Goal: Task Accomplishment & Management: Complete application form

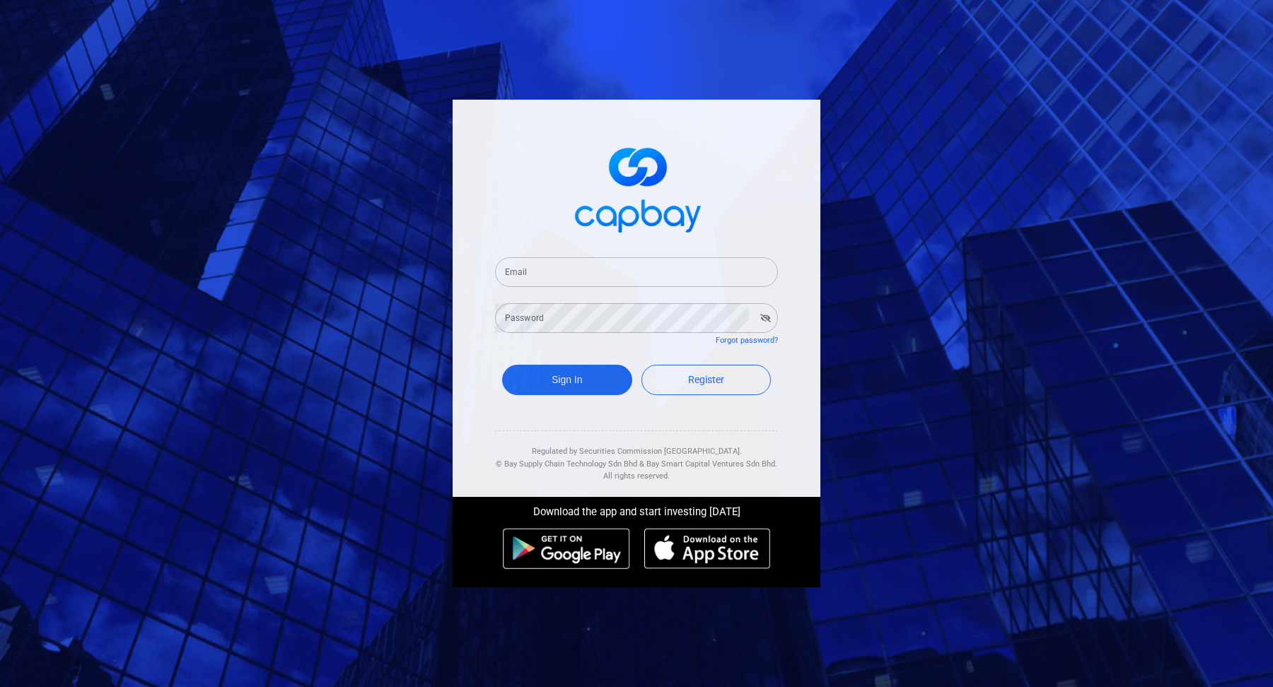
click at [672, 265] on input "Email" at bounding box center [636, 272] width 283 height 30
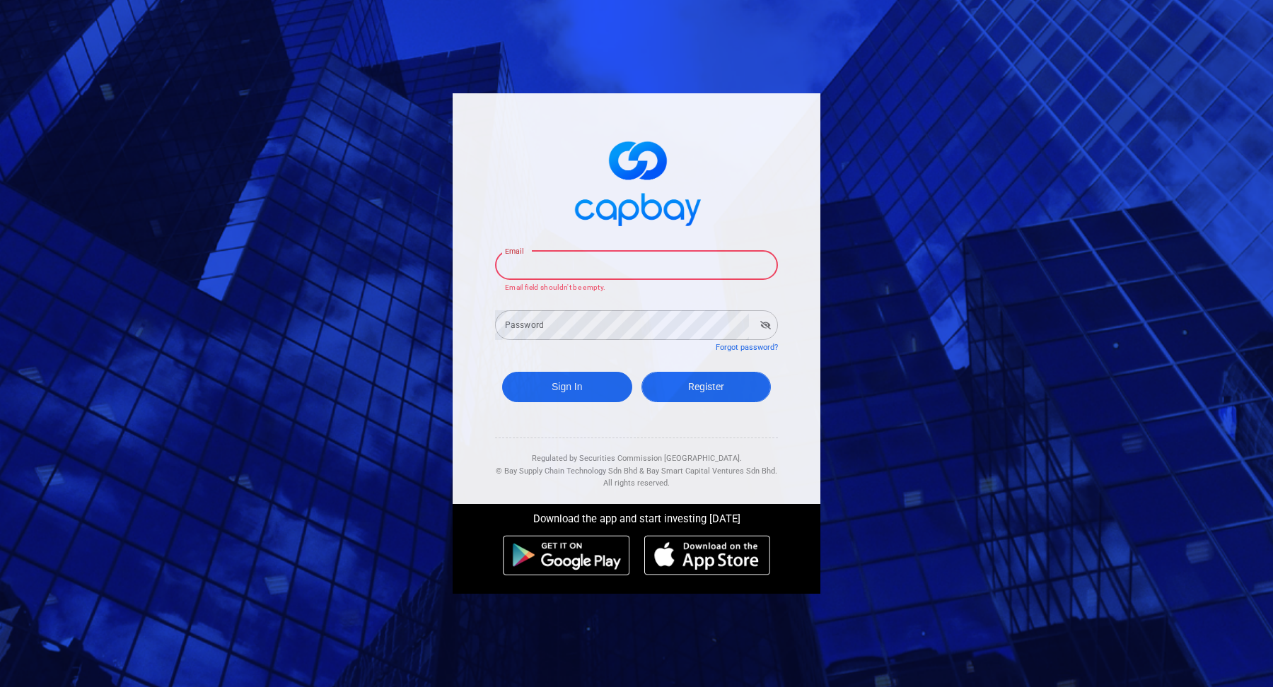
click at [705, 386] on span "Register" at bounding box center [706, 386] width 36 height 11
select select "MY"
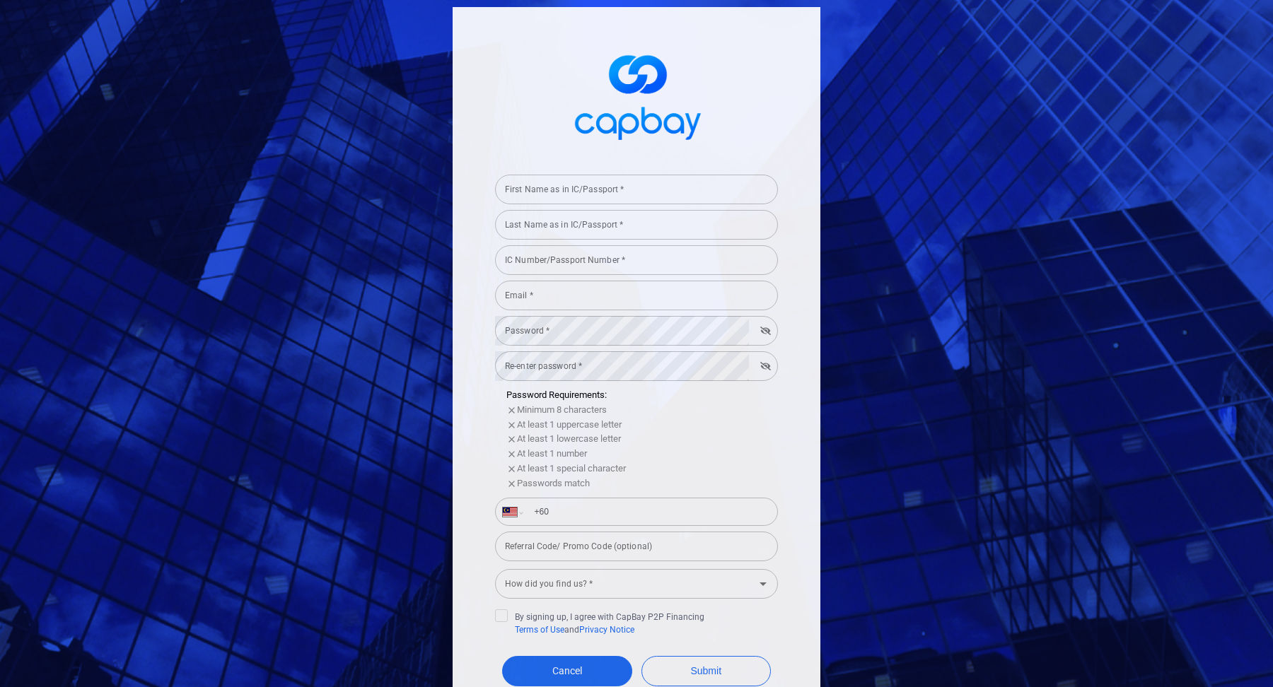
click at [649, 208] on div "Last Name as in IC/Passport * Last Name as in IC/Passport *" at bounding box center [636, 224] width 283 height 32
click at [630, 193] on input "First Name as in IC/Passport *" at bounding box center [636, 190] width 283 height 30
type input "test"
click at [600, 228] on input "Last Name as in IC/Passport *" at bounding box center [636, 225] width 283 height 30
type input "test"
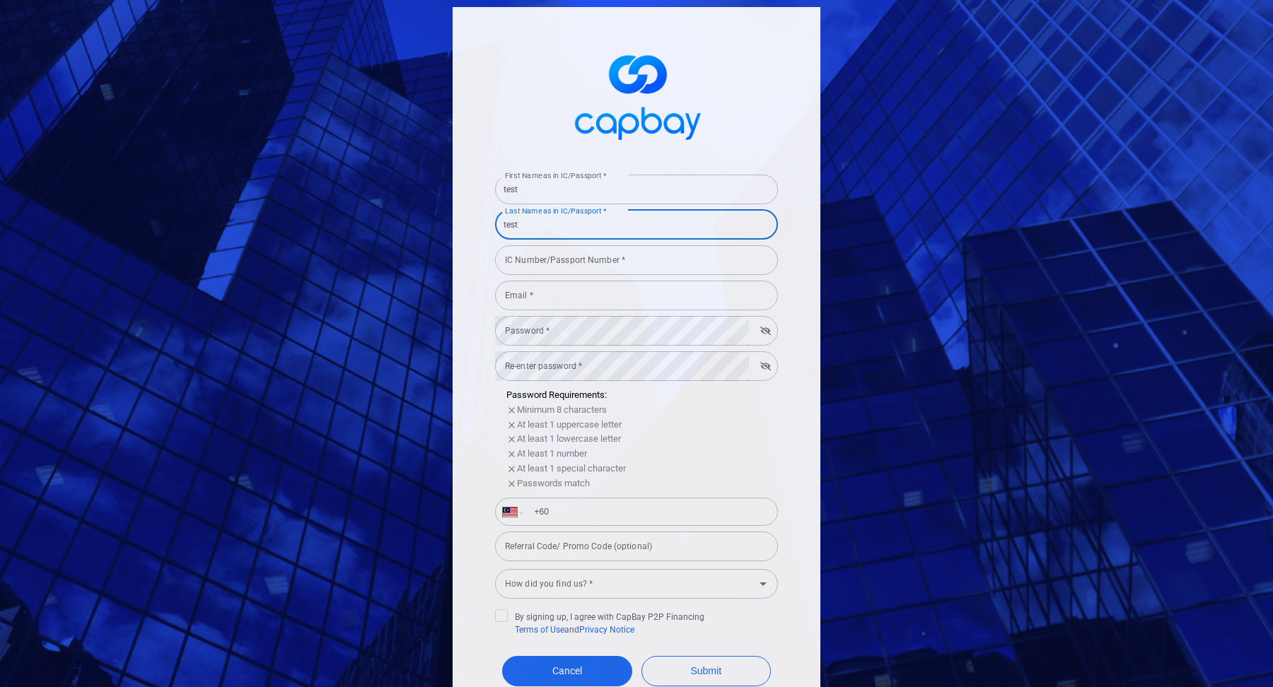
click at [595, 264] on input "IC Number/Passport Number *" at bounding box center [636, 260] width 283 height 30
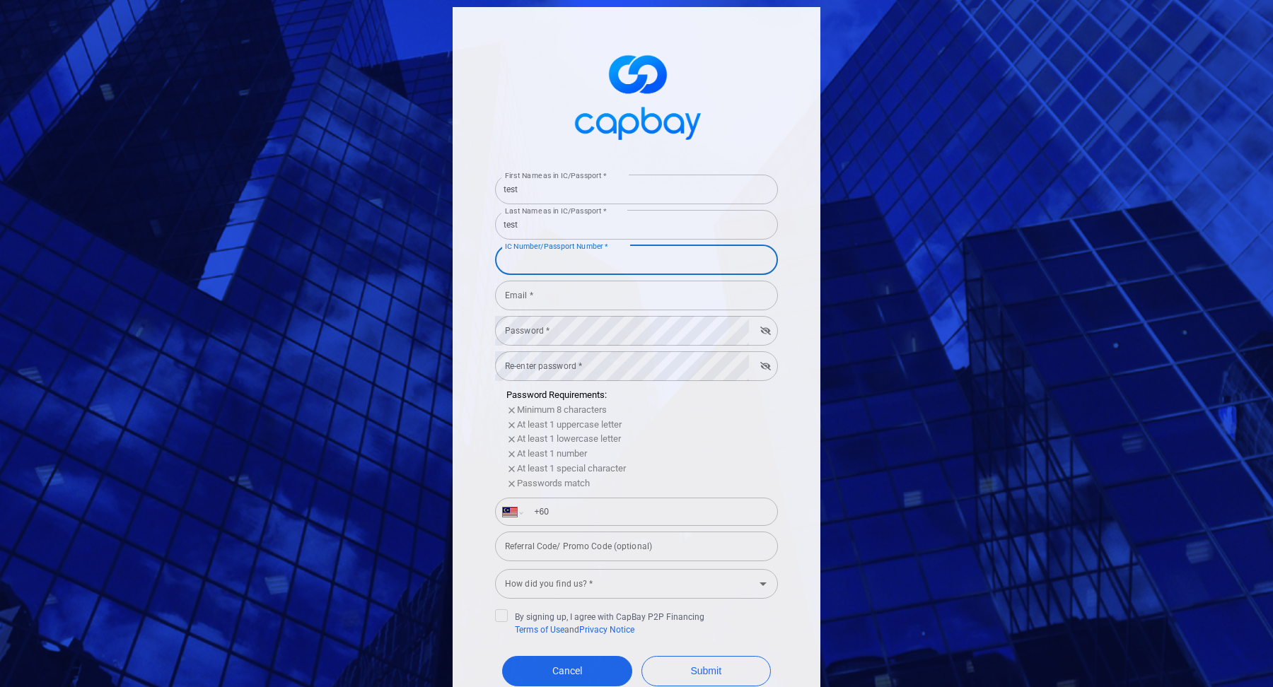
type input "020708101194"
click at [585, 290] on input "Email *" at bounding box center [636, 296] width 283 height 30
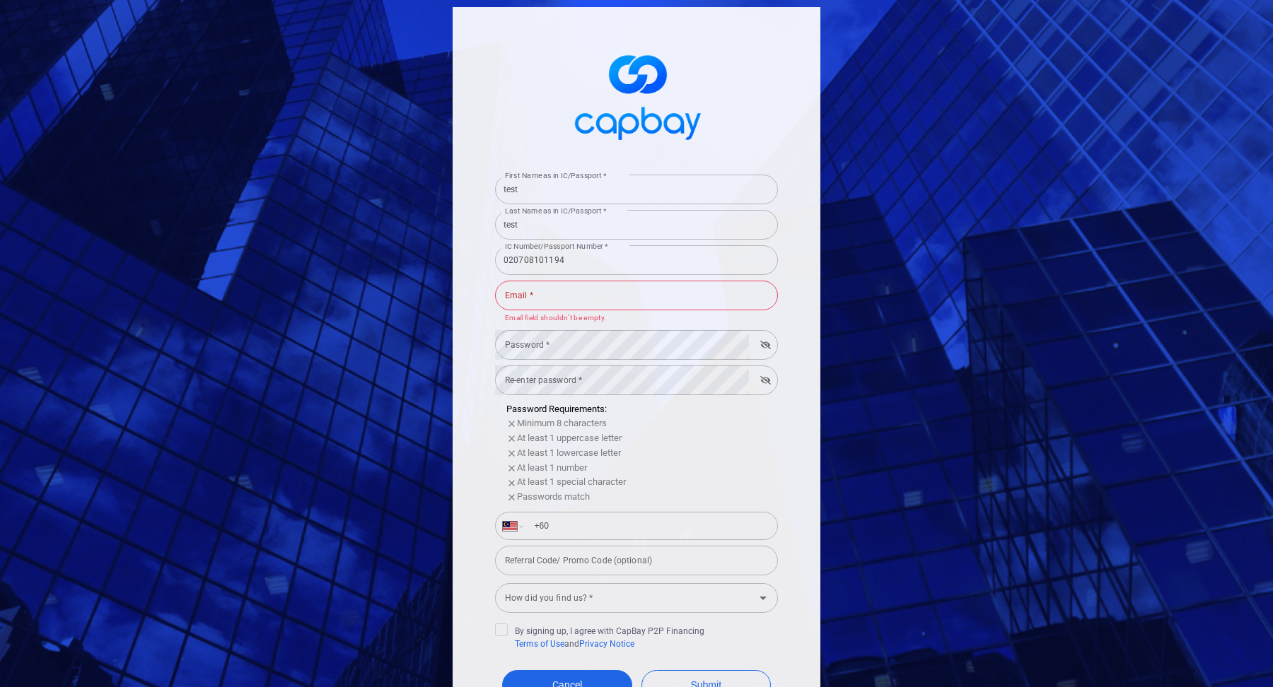
type input "[EMAIL_ADDRESS][PERSON_NAME][DOMAIN_NAME]"
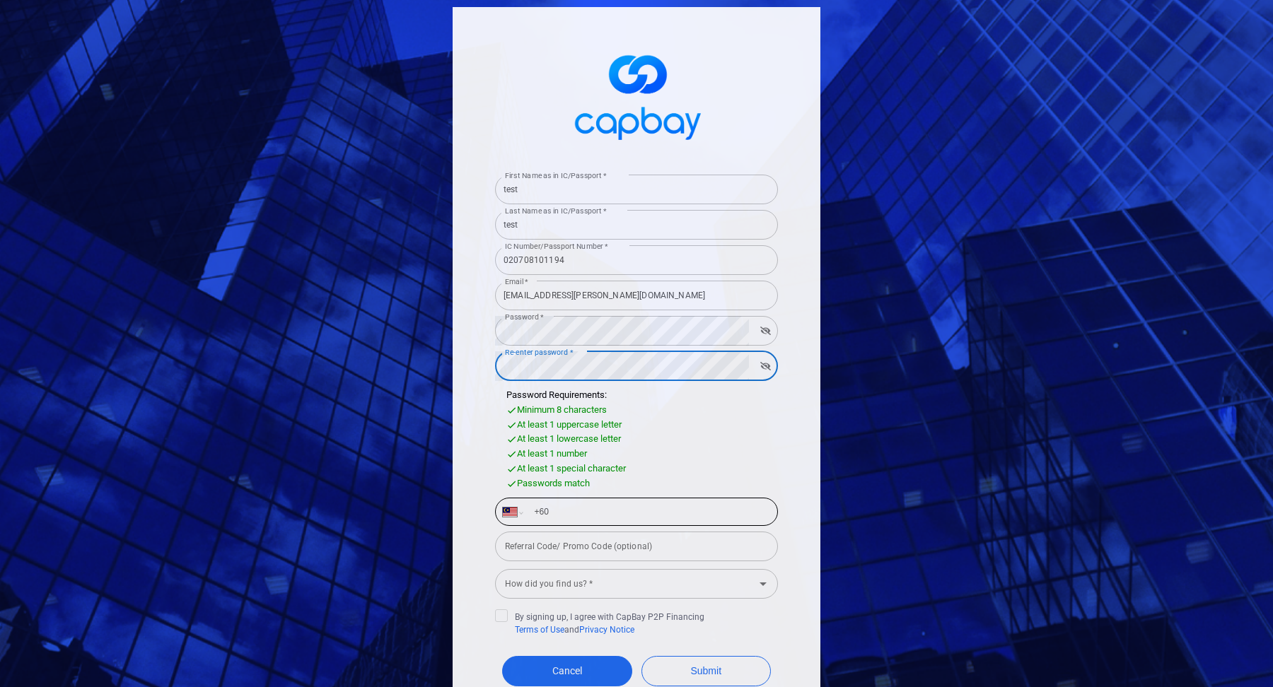
click at [650, 523] on input "+60" at bounding box center [647, 512] width 245 height 23
type input "[PHONE_NUMBER]"
click at [646, 557] on input "Referral Code/ Promo Code (optional)" at bounding box center [636, 547] width 283 height 30
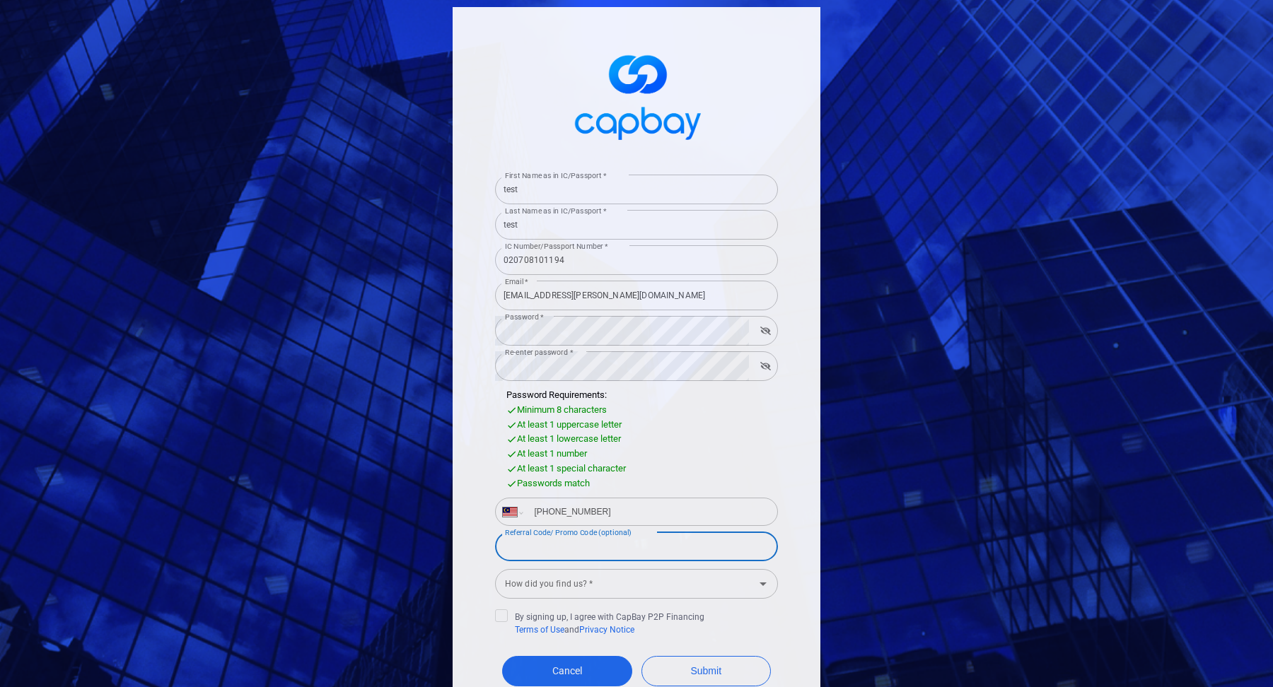
click at [639, 579] on input "How did you find us? *" at bounding box center [624, 584] width 251 height 26
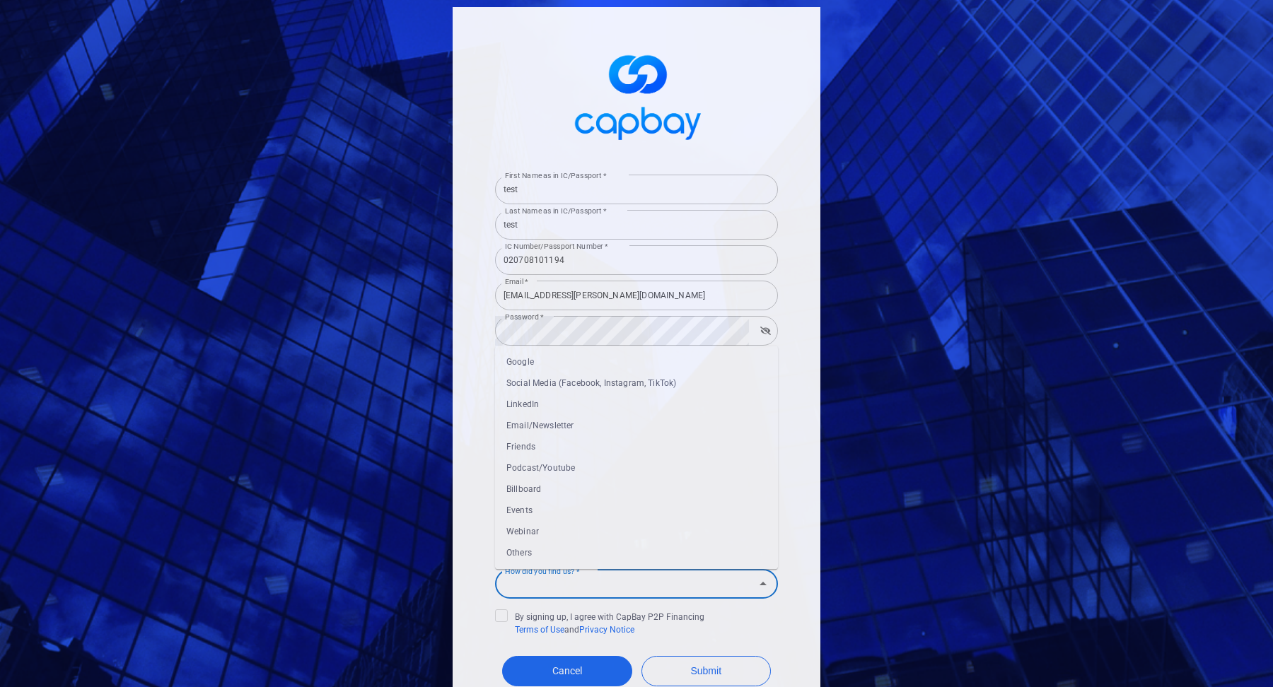
click at [624, 549] on li "Others" at bounding box center [636, 553] width 283 height 21
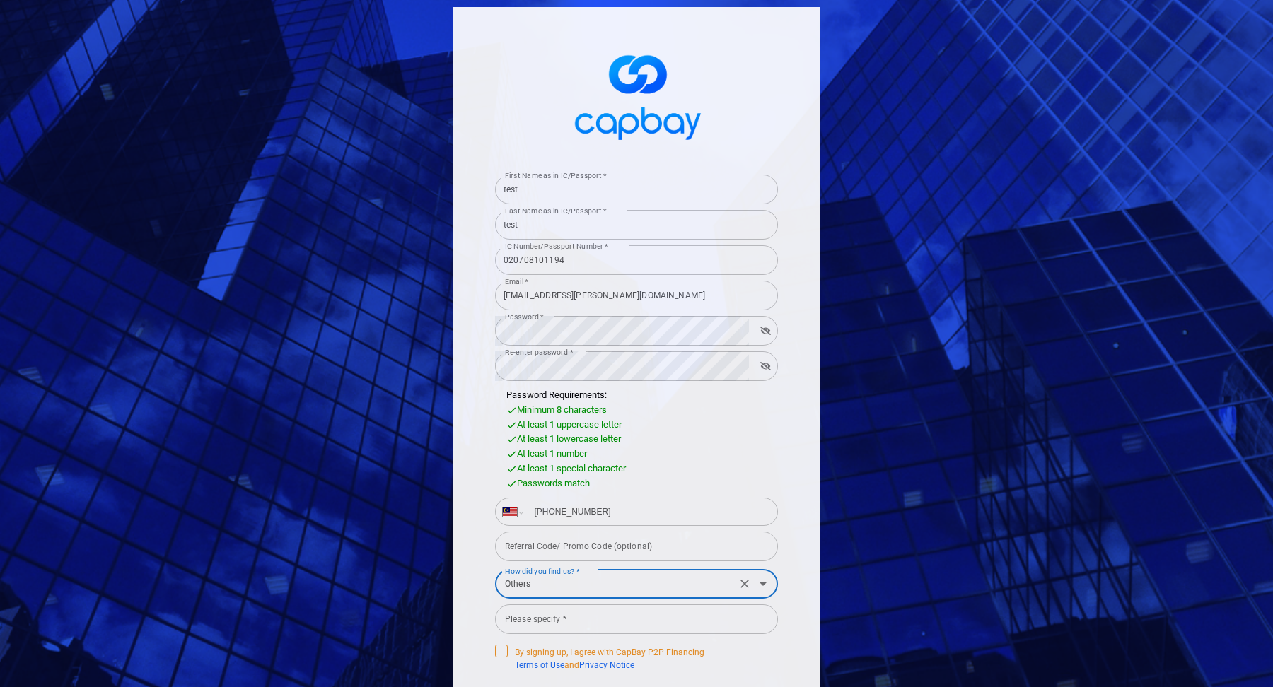
click at [506, 645] on span "By signing up, I agree with CapBay P2P Financing Terms of Use and Privacy Notice" at bounding box center [599, 658] width 209 height 27
click at [0, 0] on input "By signing up, I agree with CapBay P2P Financing Terms of Use and Privacy Notice" at bounding box center [0, 0] width 0 height 0
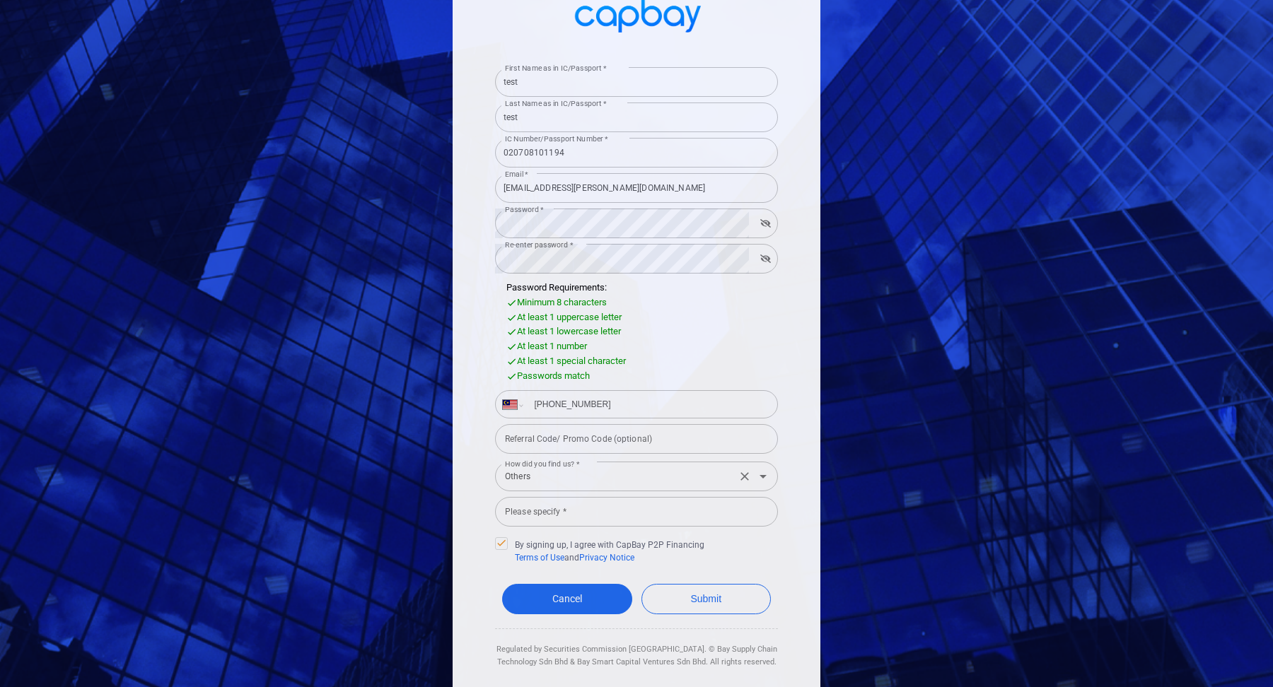
click at [566, 474] on input "Others" at bounding box center [615, 477] width 233 height 26
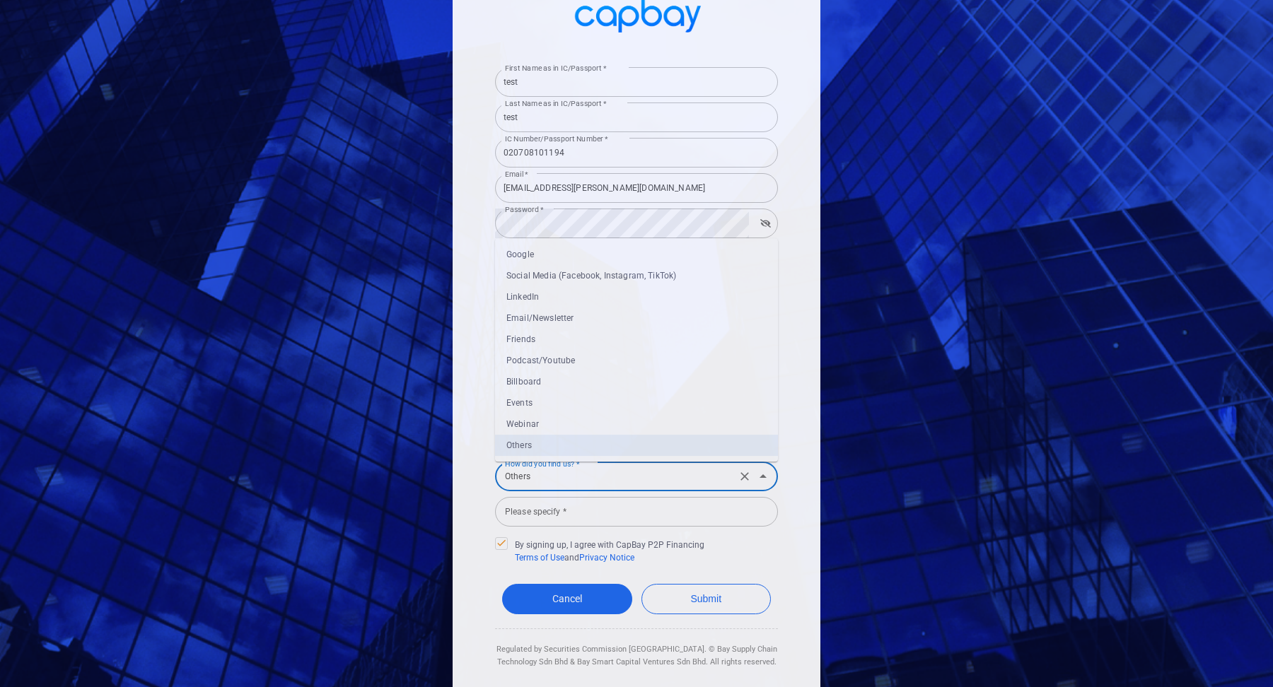
click at [580, 359] on li "Podcast/Youtube" at bounding box center [636, 361] width 283 height 21
type input "Podcast/Youtube"
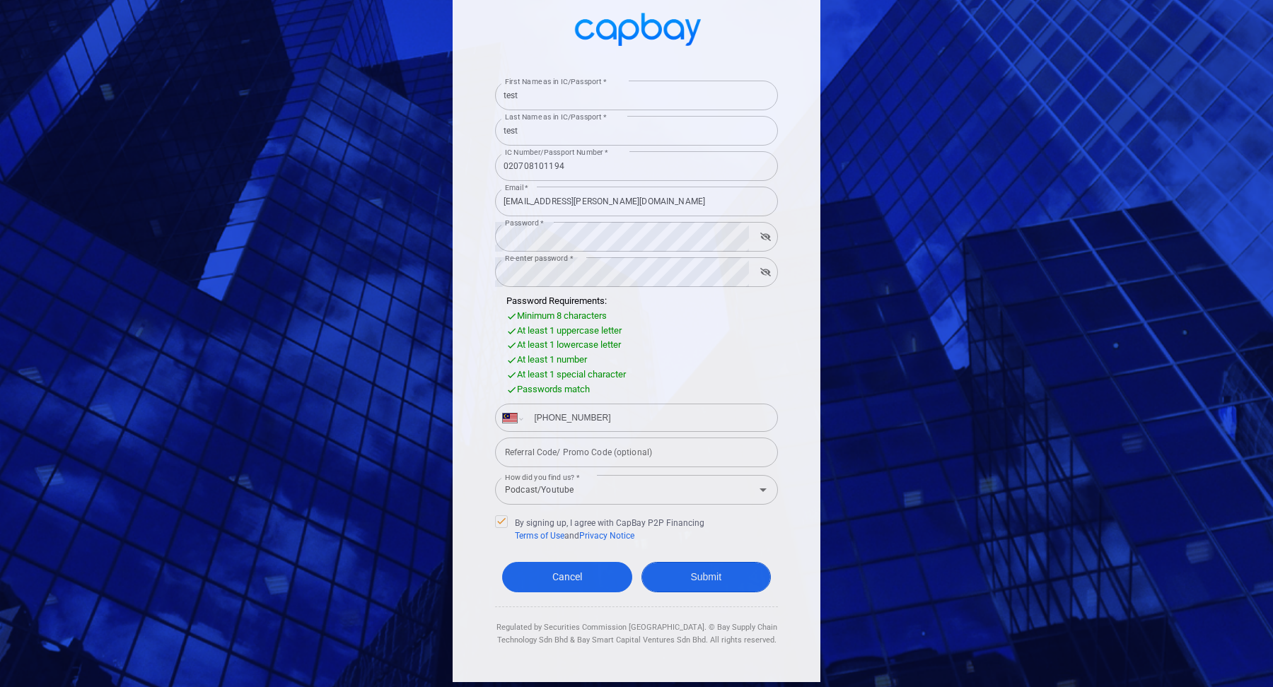
click at [733, 576] on button "Submit" at bounding box center [706, 577] width 130 height 30
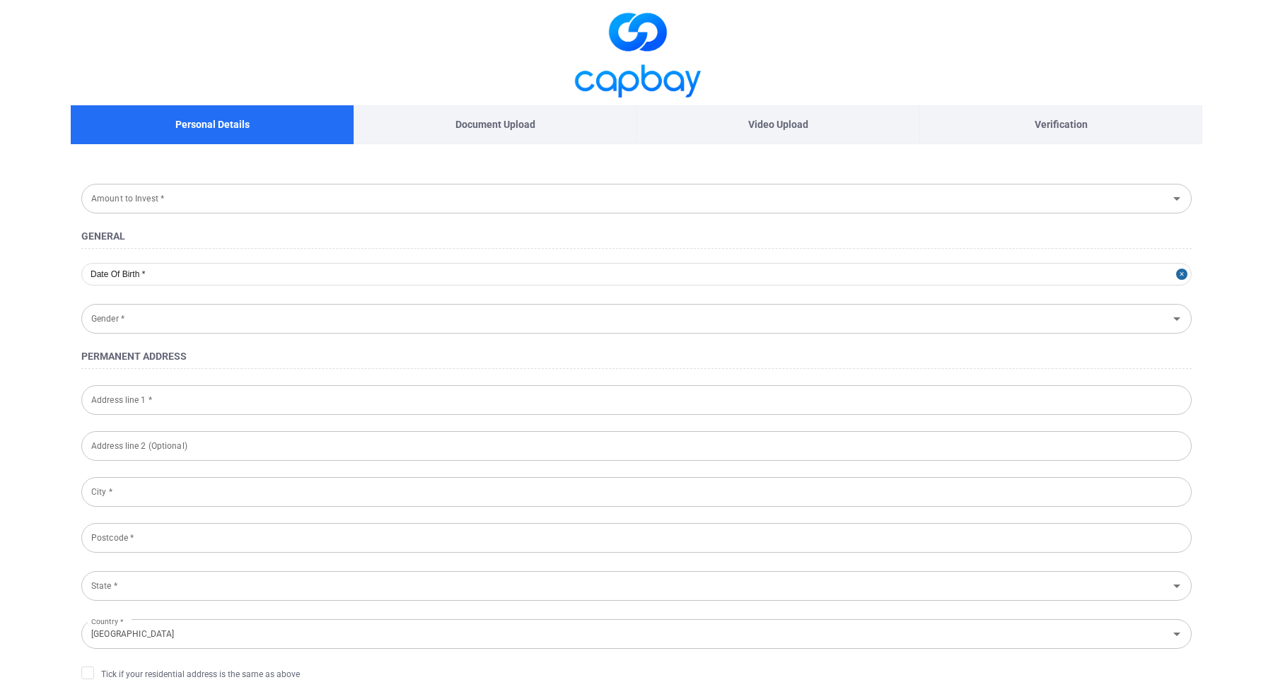
type input "[DATE]"
type input "[DEMOGRAPHIC_DATA]"
type input "020708-10-1194"
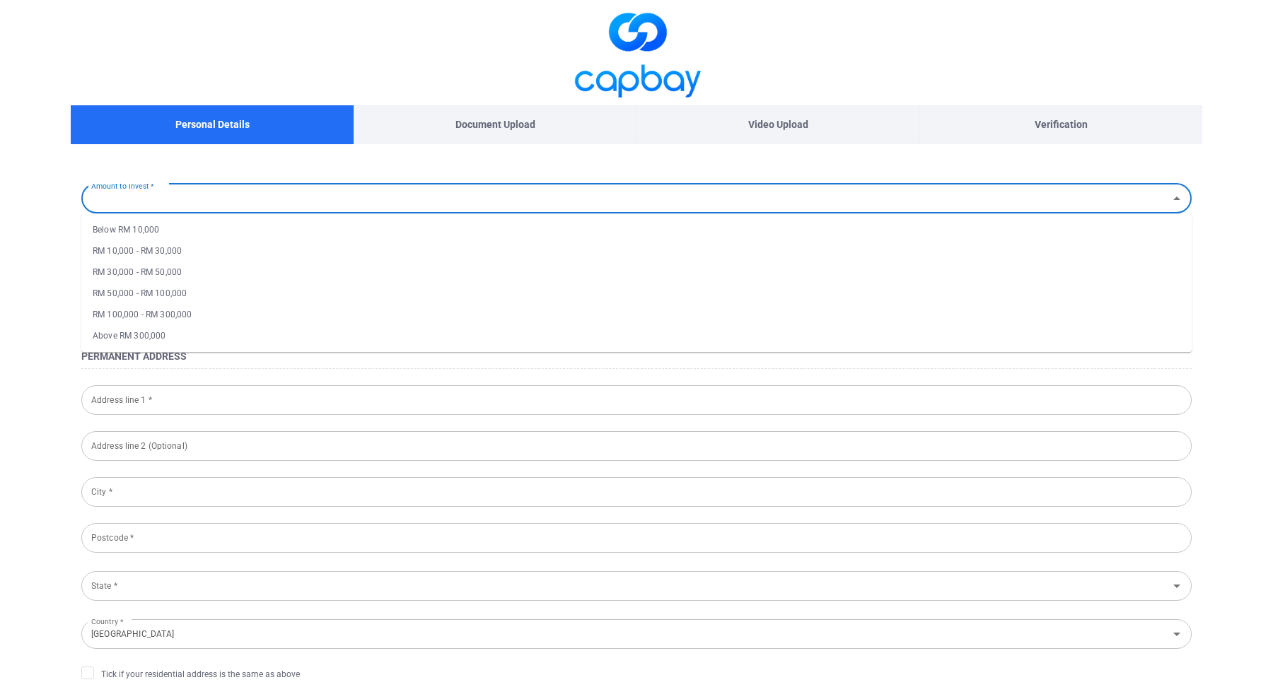
click at [583, 202] on input "Amount to Invest *" at bounding box center [625, 198] width 1078 height 26
click at [568, 244] on li "RM 10,000 - RM 30,000" at bounding box center [636, 250] width 1110 height 21
type input "RM 10,000 - RM 30,000"
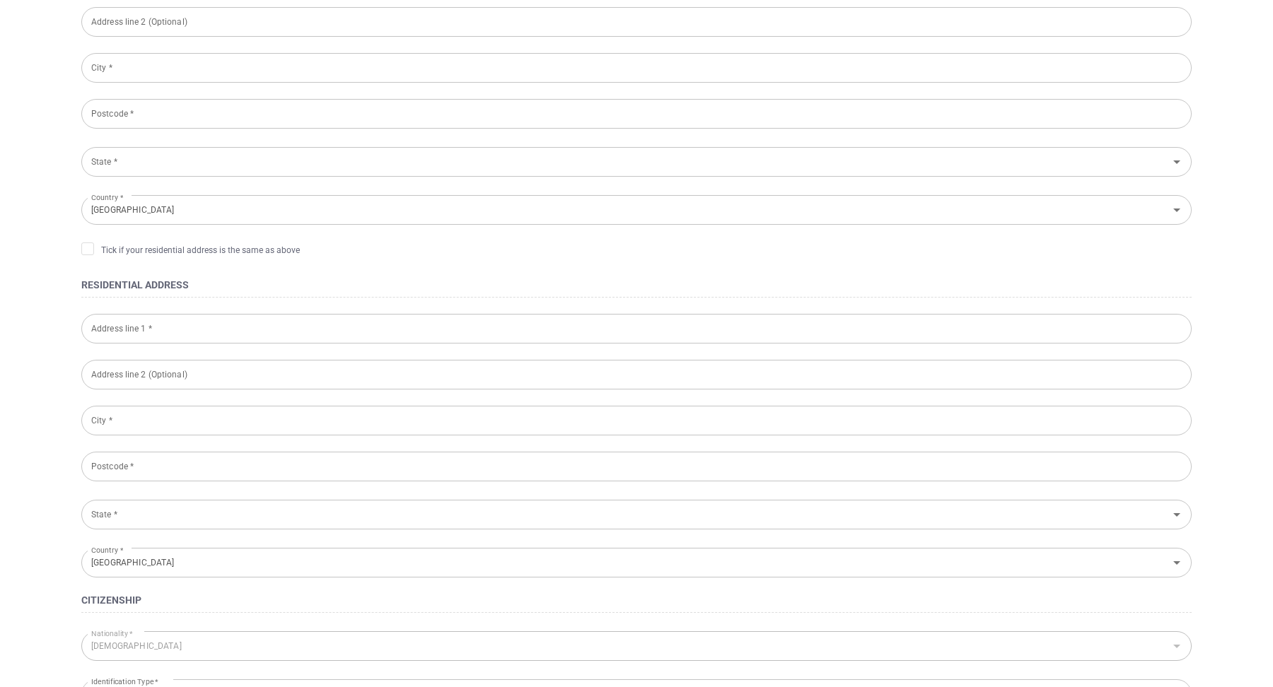
scroll to position [49, 0]
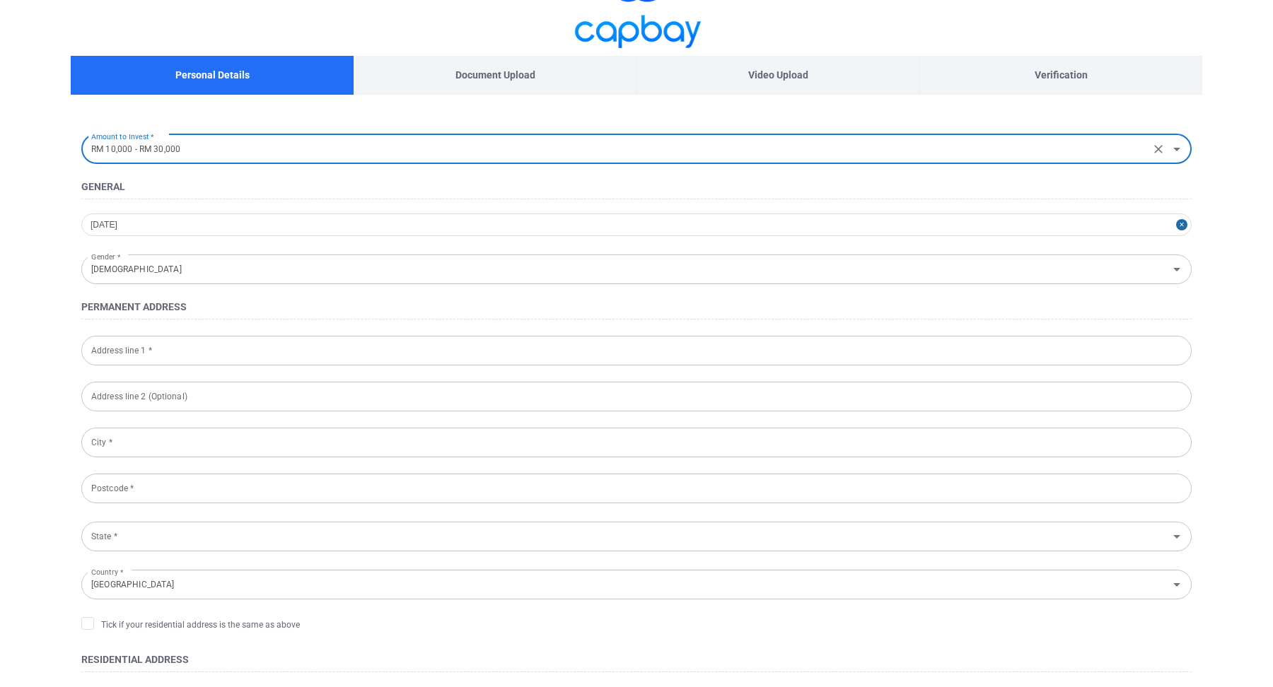
click at [418, 342] on input "Address line 1 *" at bounding box center [636, 351] width 1110 height 30
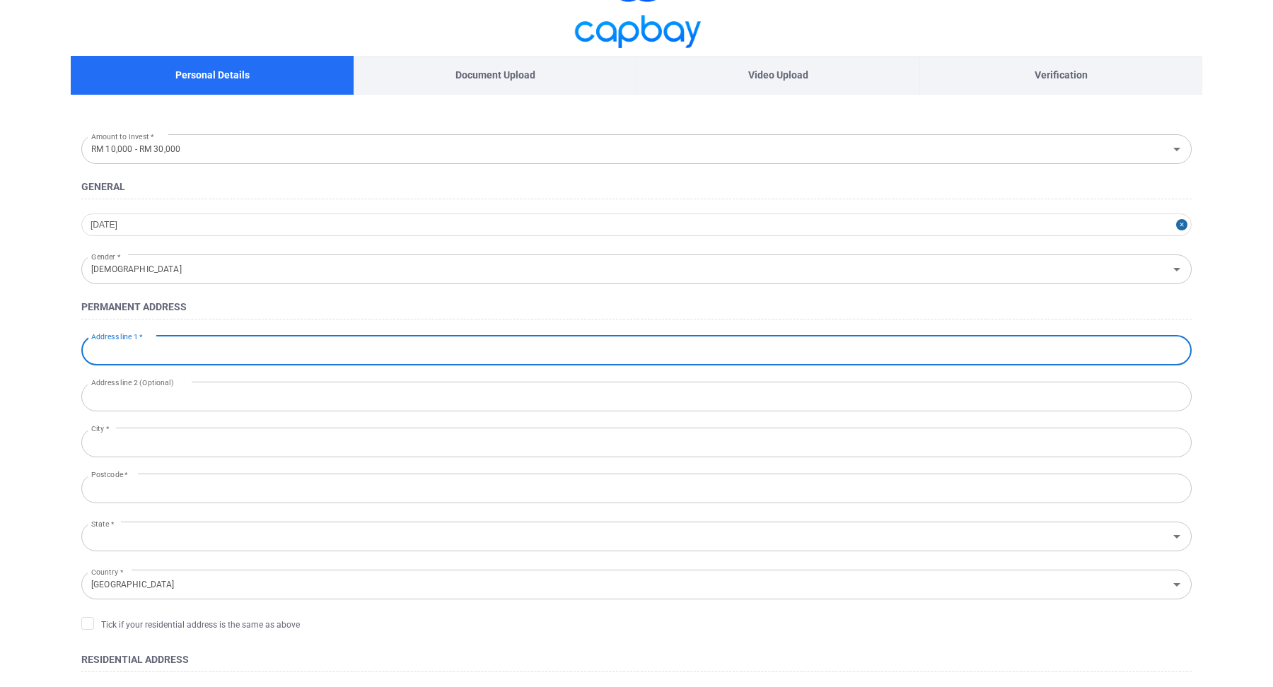
type input "[STREET_ADDRESS]"
type input "71800, Nilai, [GEOGRAPHIC_DATA]"
type input "Nilai"
type input "71800"
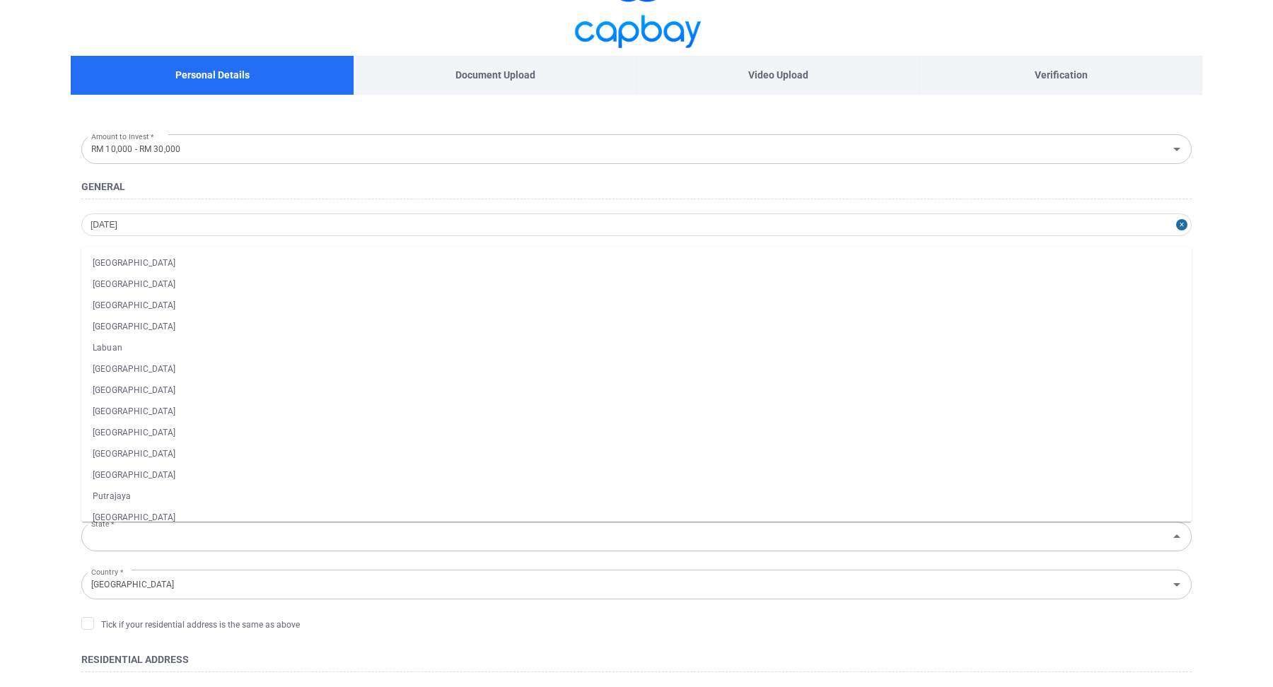
scroll to position [96, 0]
click at [25, 480] on main "Personal Details Document Upload Video Upload Verification Amount to Invest * R…" at bounding box center [636, 608] width 1273 height 1314
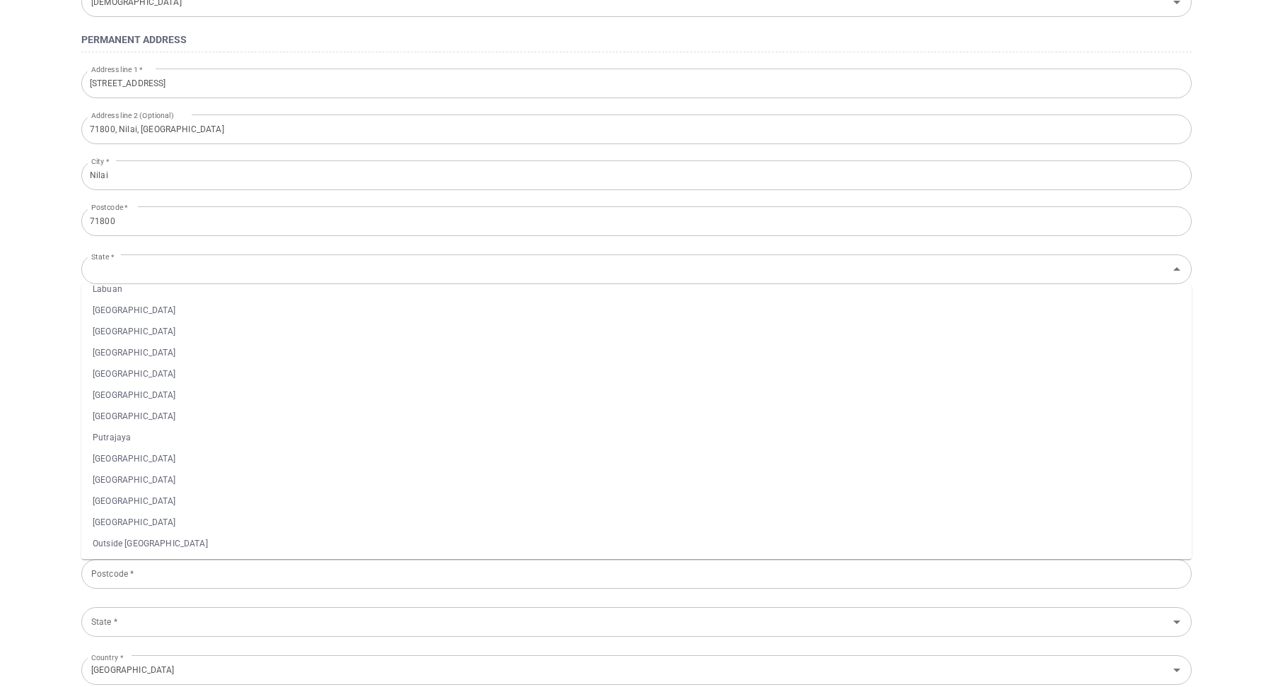
click at [25, 480] on main "Personal Details Document Upload Video Upload Verification Amount to Invest * R…" at bounding box center [636, 340] width 1273 height 1314
click at [160, 330] on li "[GEOGRAPHIC_DATA]" at bounding box center [636, 331] width 1110 height 21
type input "[GEOGRAPHIC_DATA]"
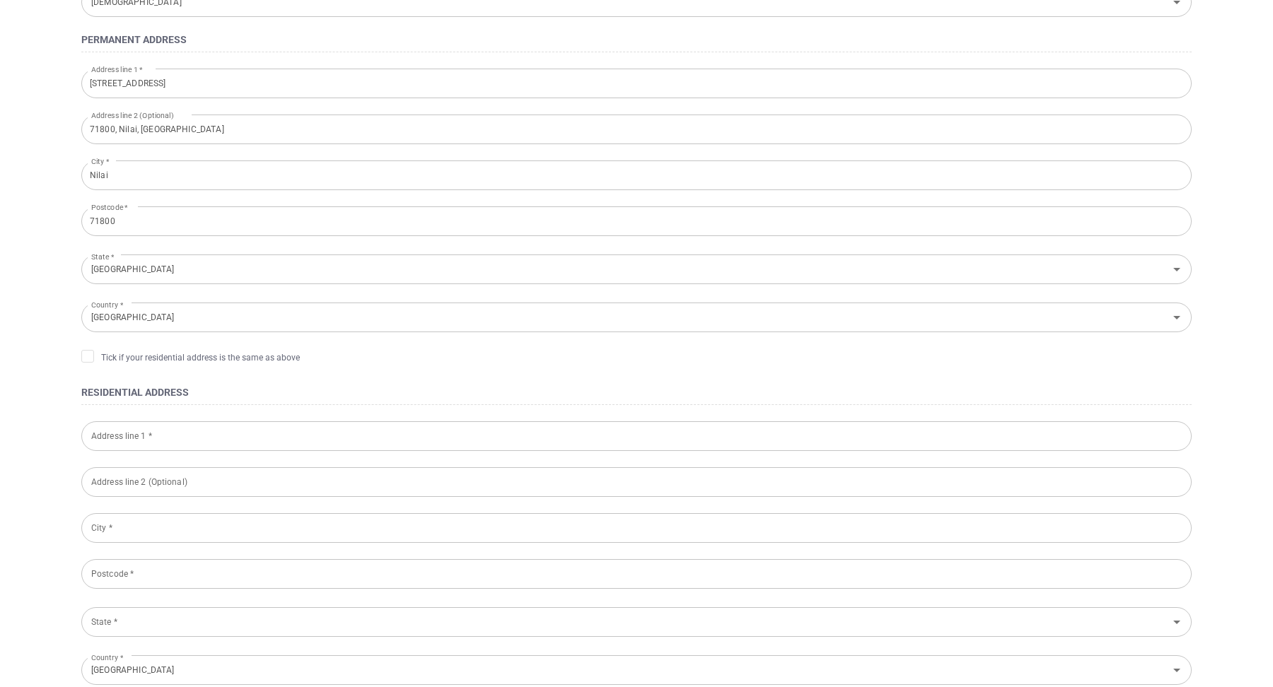
scroll to position [323, 0]
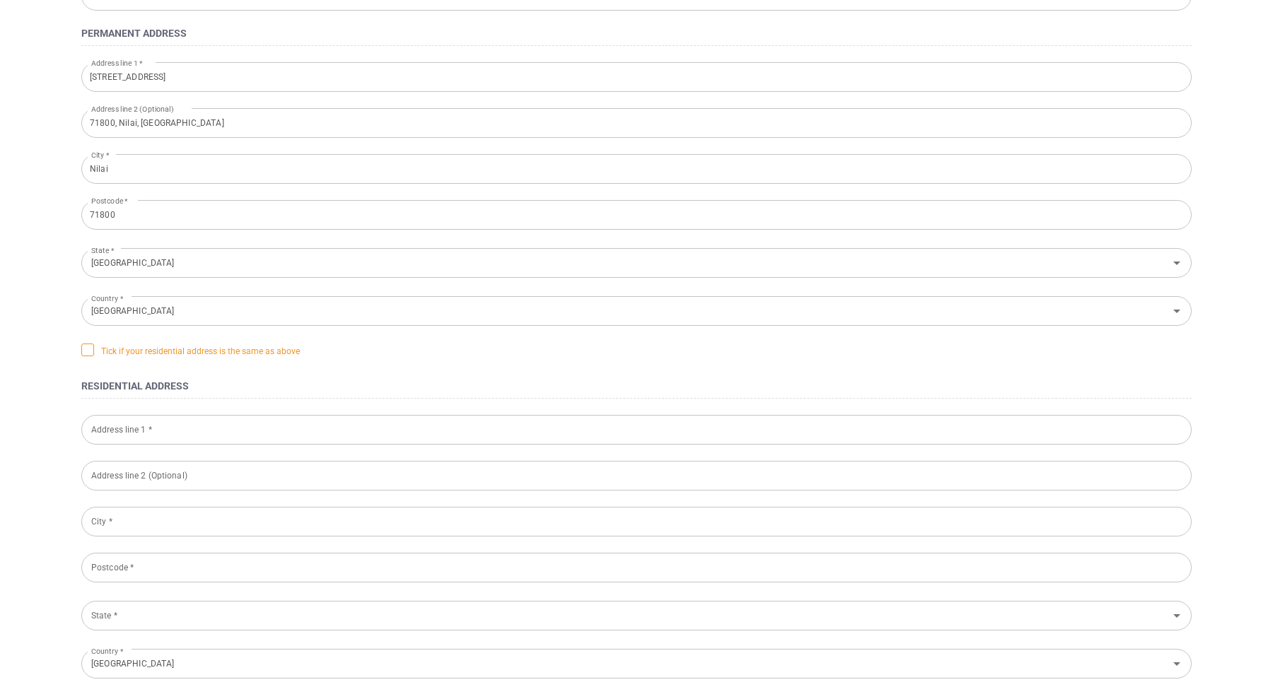
click at [105, 352] on span "Tick if your residential address is the same as above" at bounding box center [190, 351] width 218 height 14
click at [0, 0] on input "Tick if your residential address is the same as above" at bounding box center [0, 0] width 0 height 0
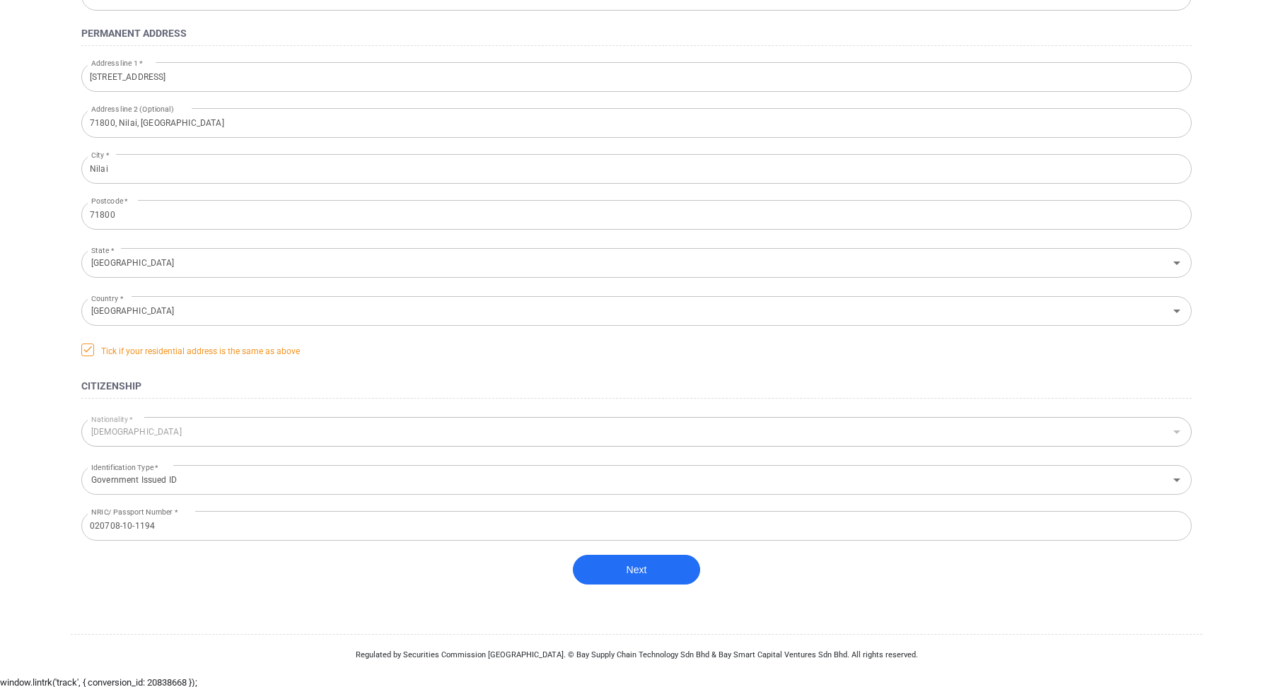
scroll to position [325, 0]
click at [622, 566] on button "Next" at bounding box center [636, 569] width 127 height 30
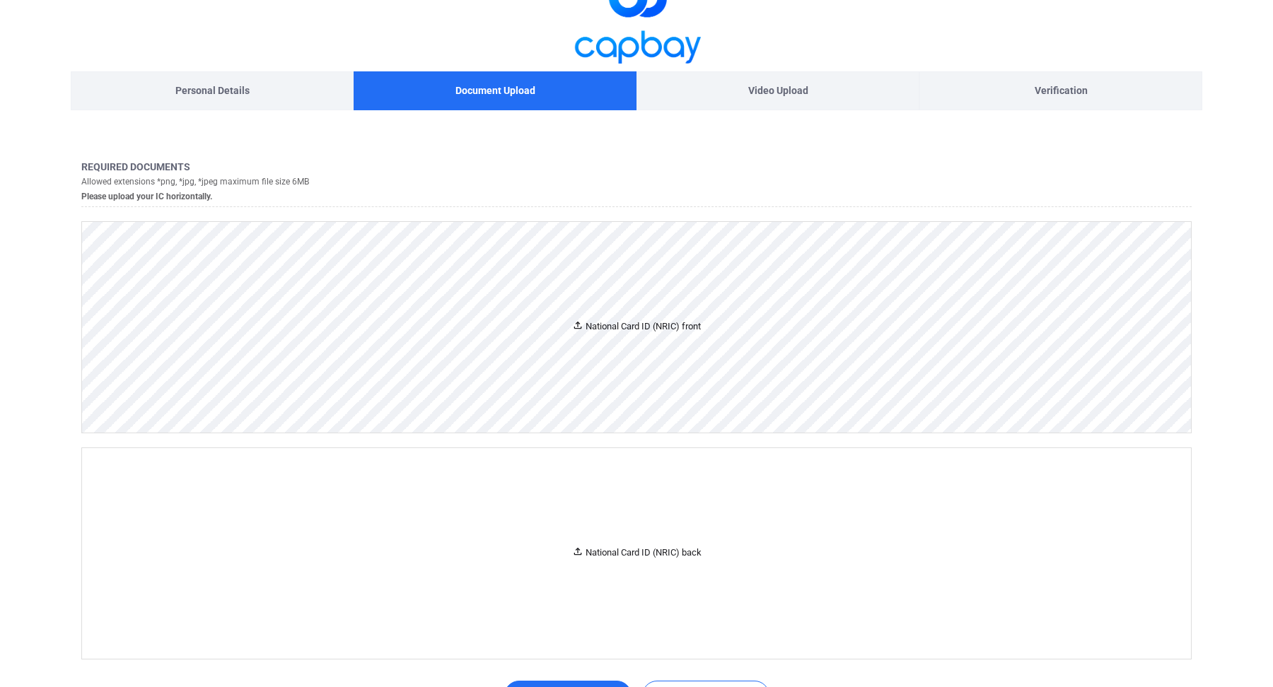
scroll to position [0, 0]
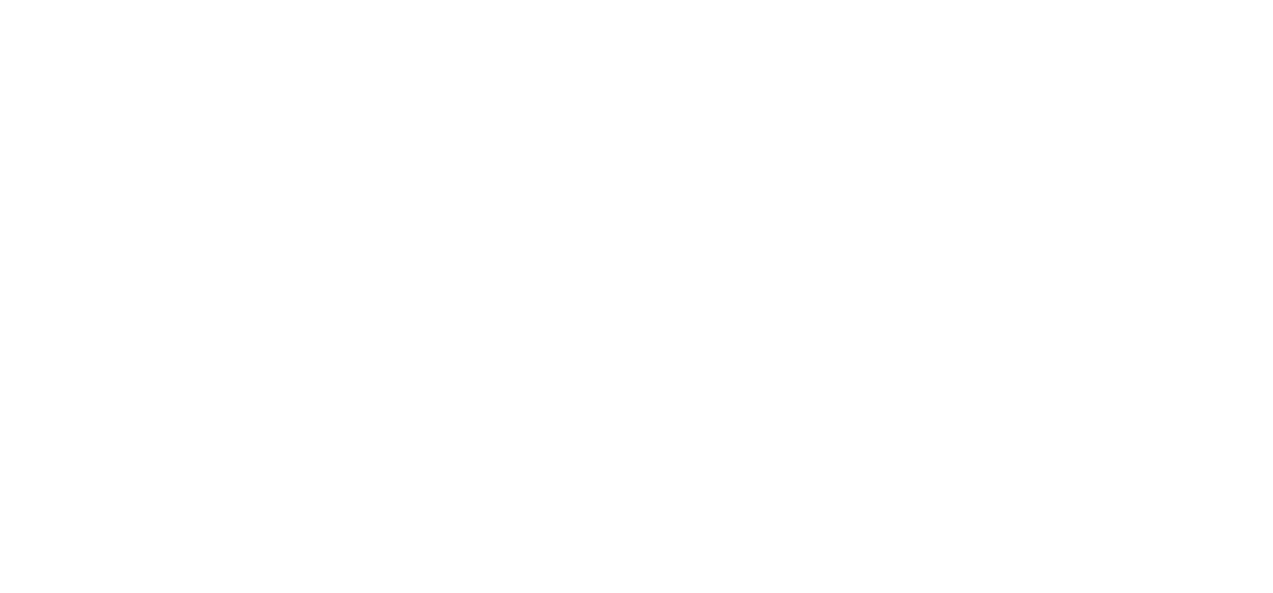
select select "MY"
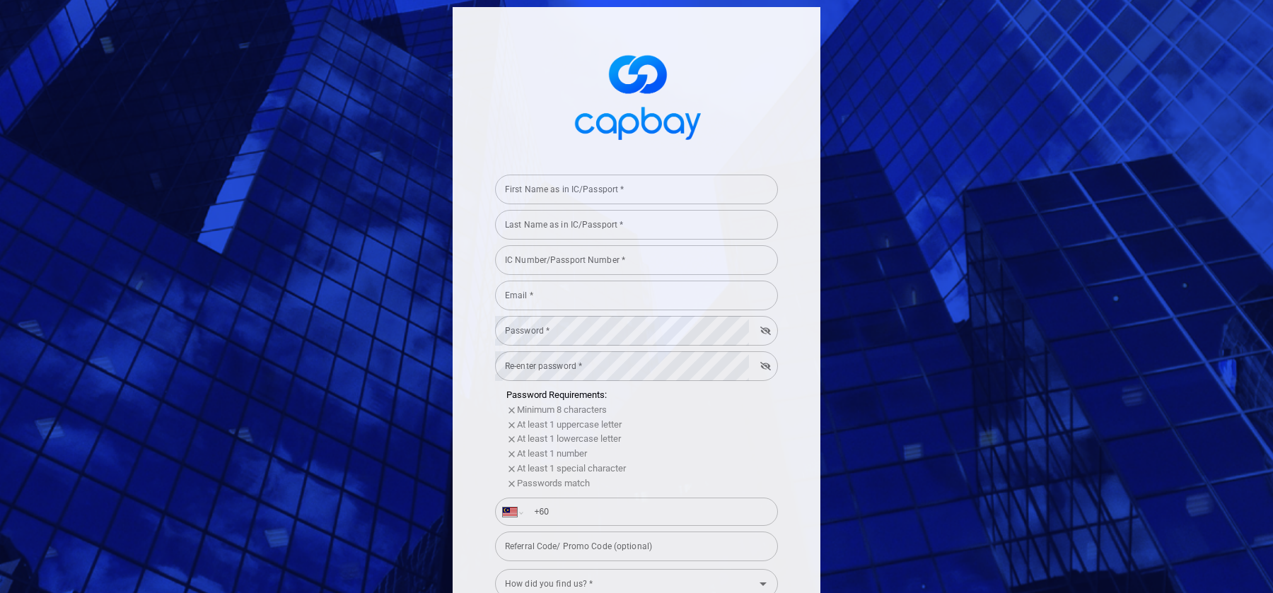
click at [624, 192] on input "First Name as in IC/Passport *" at bounding box center [636, 190] width 283 height 30
type input "test"
click at [605, 235] on input "Last Name as in IC/Passport *" at bounding box center [636, 225] width 283 height 30
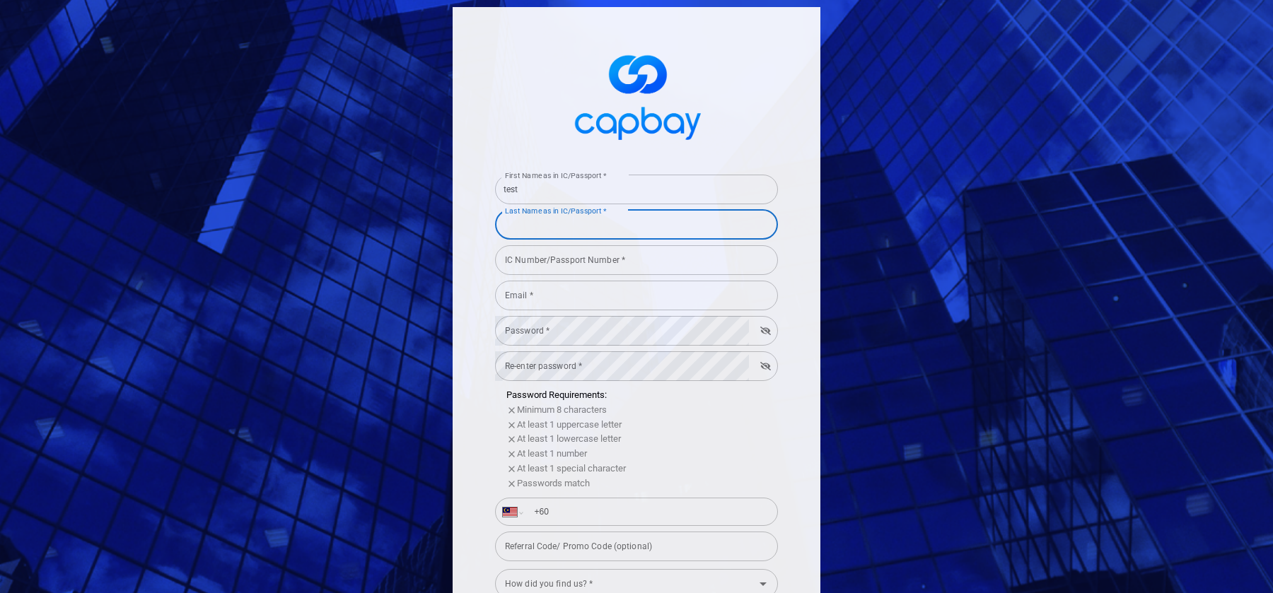
type input "test"
click at [605, 262] on div "IC Number/Passport Number * IC Number/Passport Number *" at bounding box center [636, 259] width 283 height 32
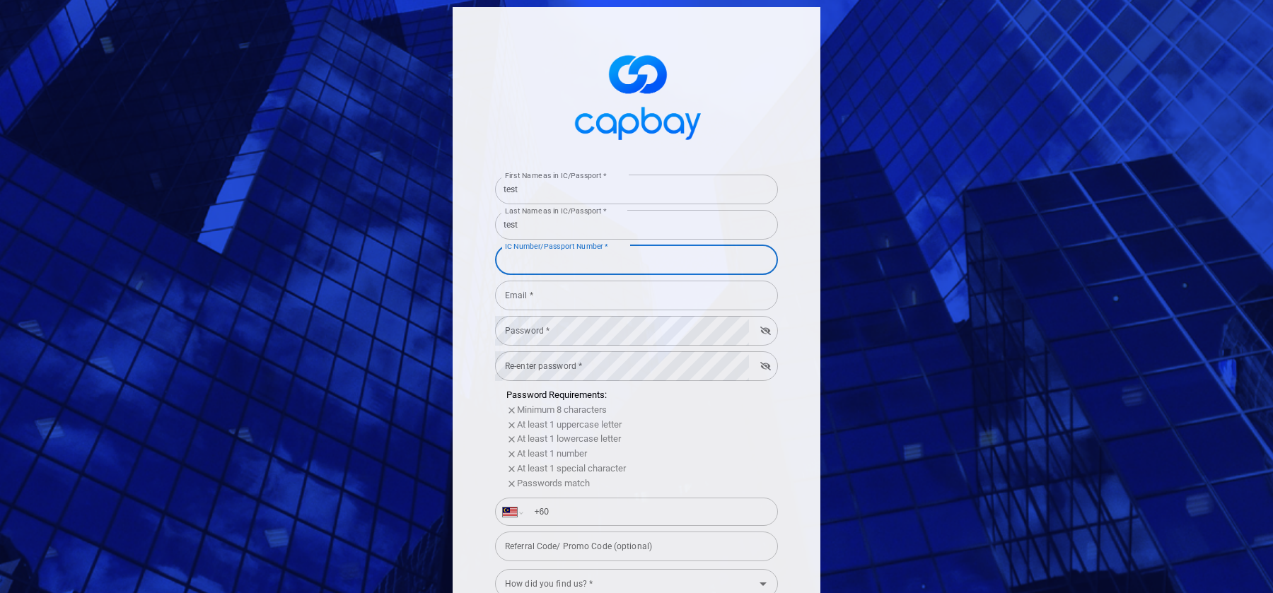
type input "020708101194"
click at [593, 298] on input "Email *" at bounding box center [636, 296] width 283 height 30
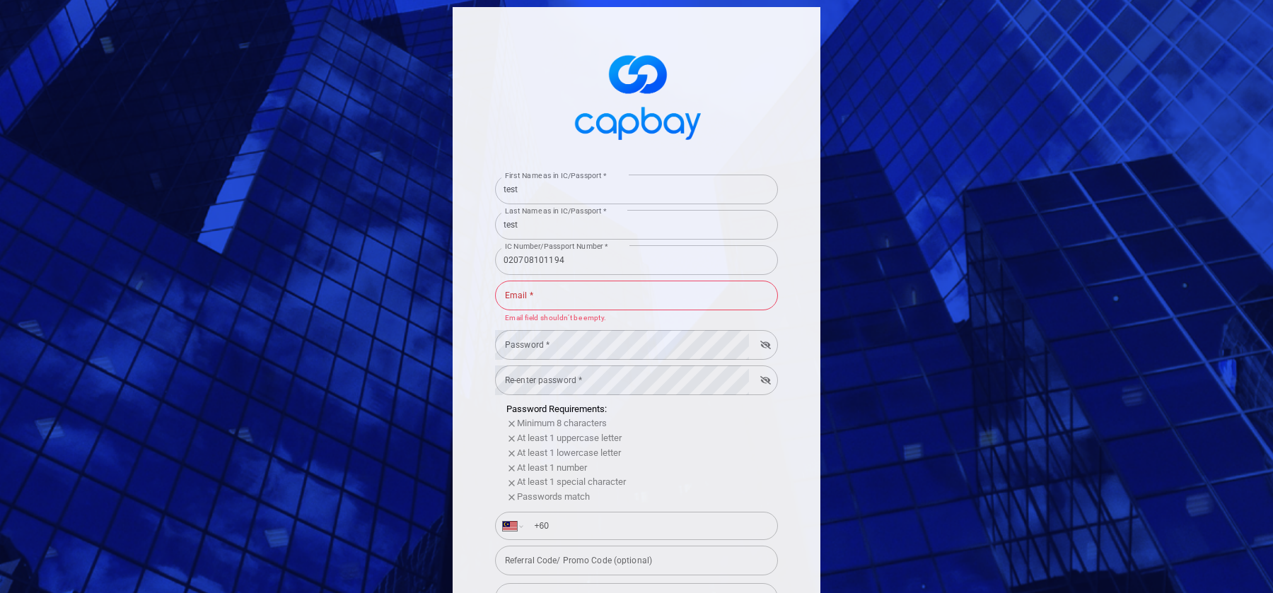
type input "[EMAIL_ADDRESS][PERSON_NAME][DOMAIN_NAME]"
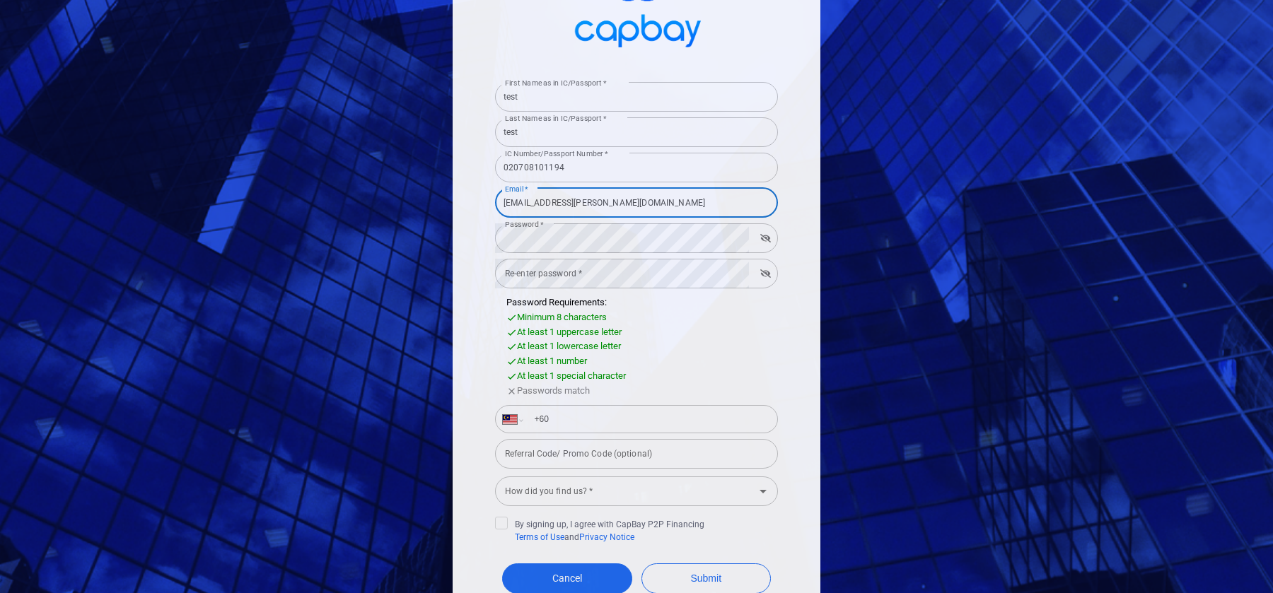
scroll to position [189, 0]
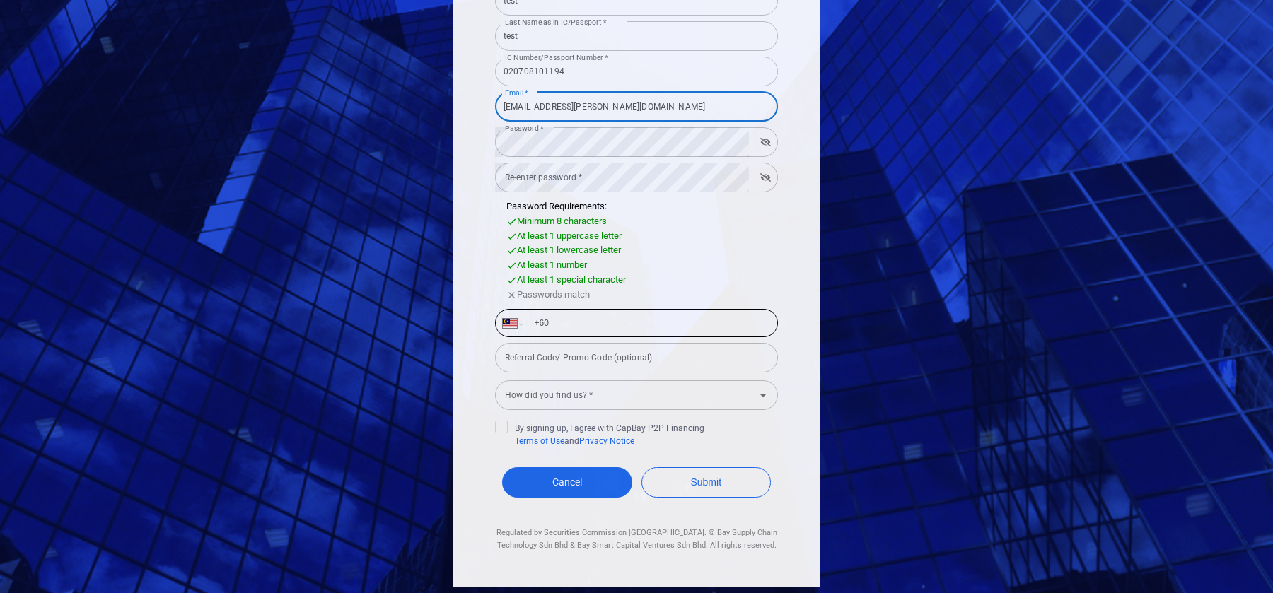
click at [593, 325] on input "+60" at bounding box center [647, 323] width 245 height 23
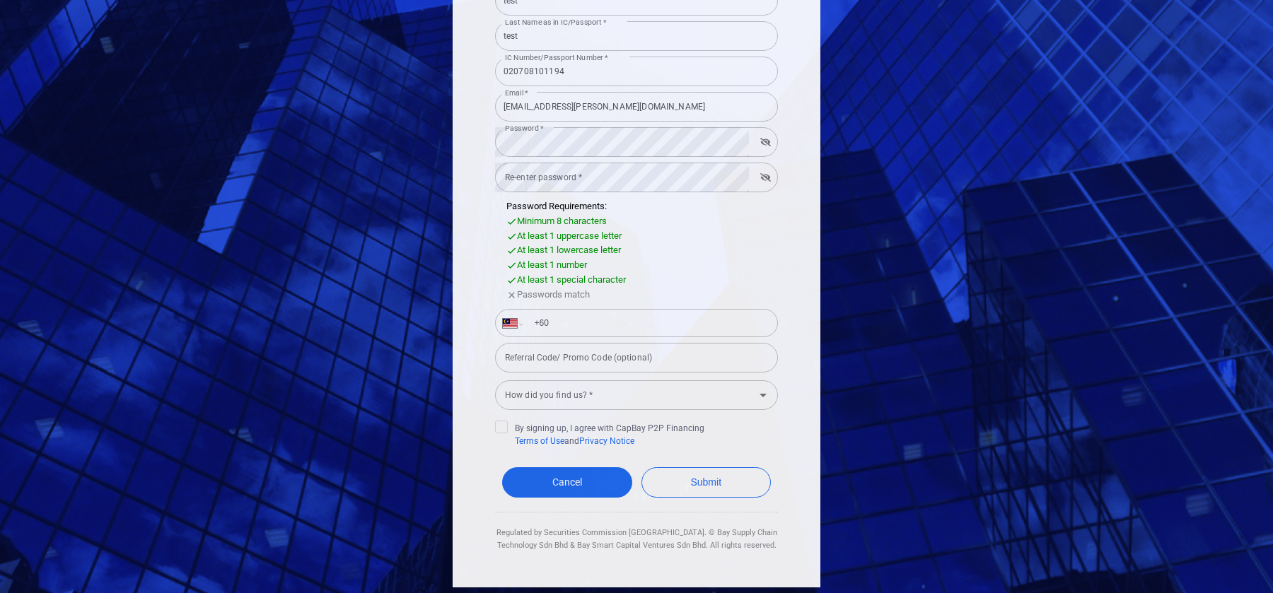
type input "[PHONE_NUMBER]"
click at [613, 387] on input "How did you find us? *" at bounding box center [624, 396] width 251 height 26
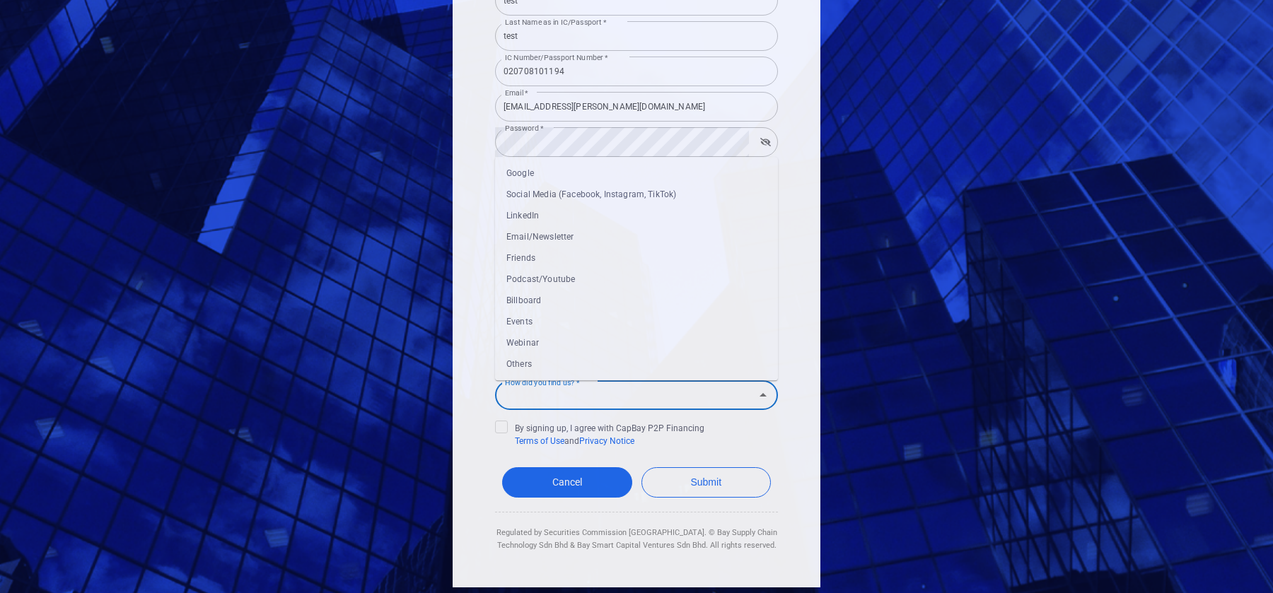
click at [613, 329] on li "Events" at bounding box center [636, 322] width 283 height 21
type input "Events"
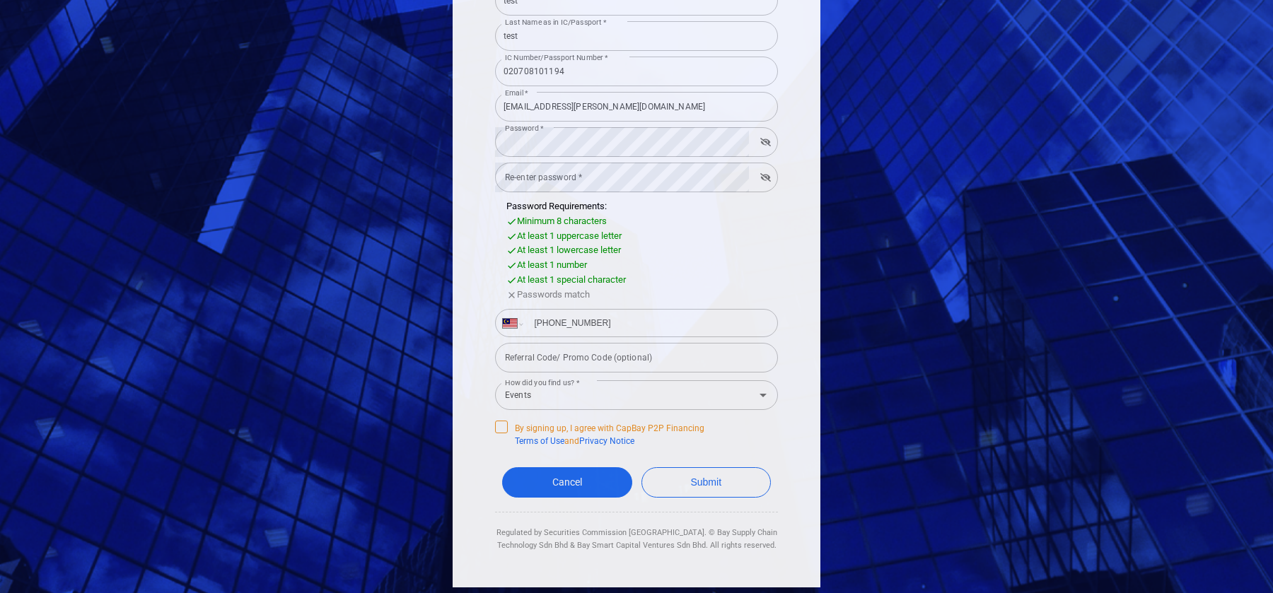
click at [513, 425] on span "By signing up, I agree with CapBay P2P Financing Terms of Use and Privacy Notice" at bounding box center [599, 434] width 209 height 27
click at [0, 0] on input "By signing up, I agree with CapBay P2P Financing Terms of Use and Privacy Notice" at bounding box center [0, 0] width 0 height 0
click at [679, 481] on button "Submit" at bounding box center [706, 482] width 130 height 30
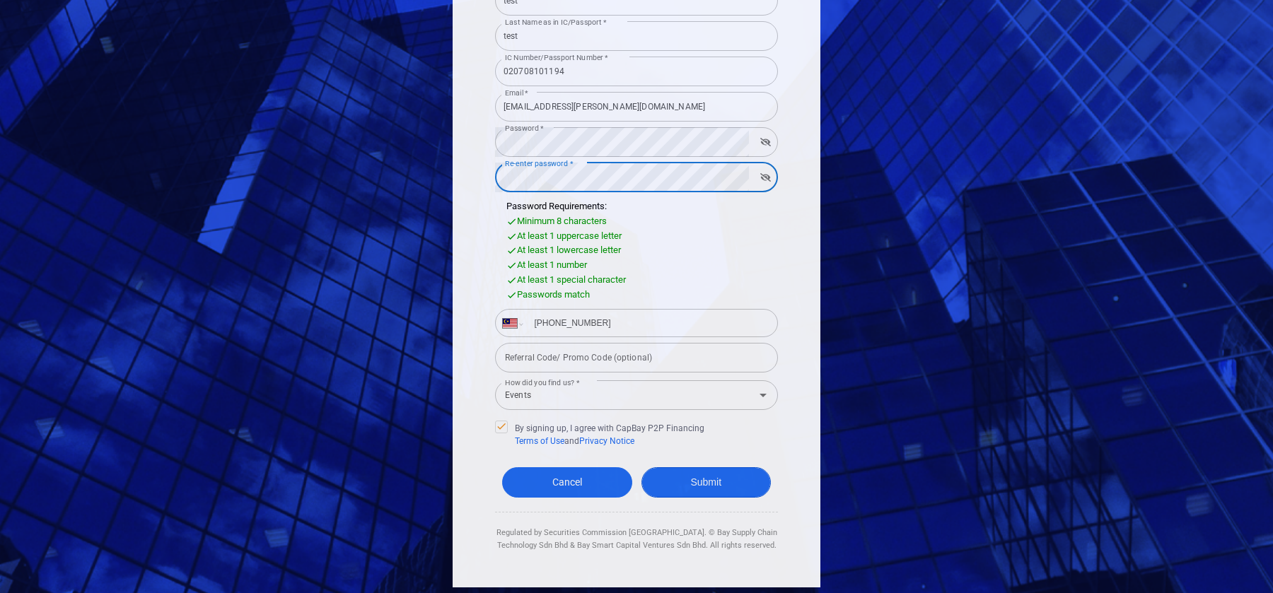
click at [720, 476] on button "Submit" at bounding box center [706, 482] width 130 height 30
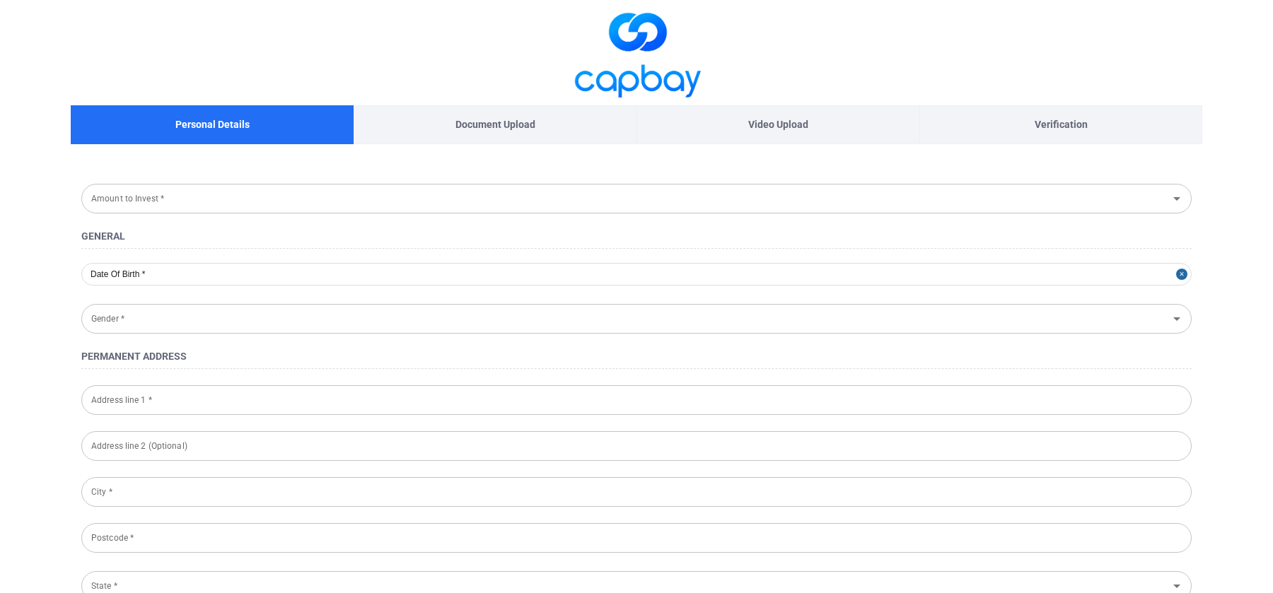
type input "RM 10,000 - RM 30,000"
type input "[DATE]"
type input "[DEMOGRAPHIC_DATA]"
type input "[STREET_ADDRESS]"
type input "71800, Nilai, [GEOGRAPHIC_DATA]"
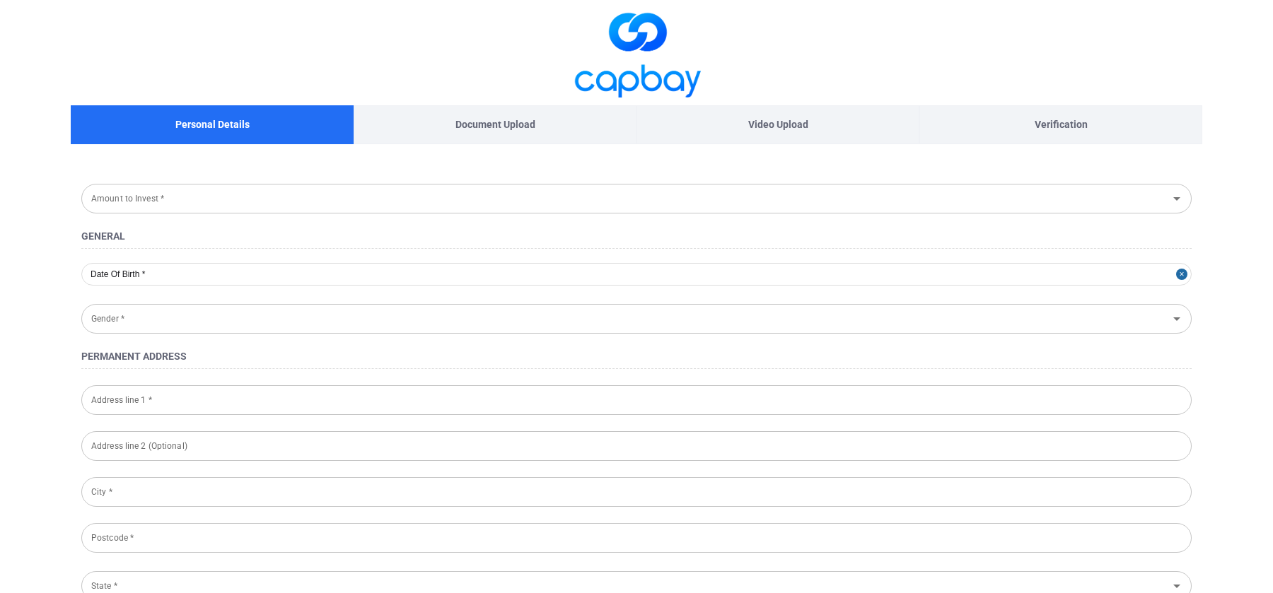
type input "Nilai"
type input "71800"
type input "[GEOGRAPHIC_DATA]"
type input "020708-10-1194"
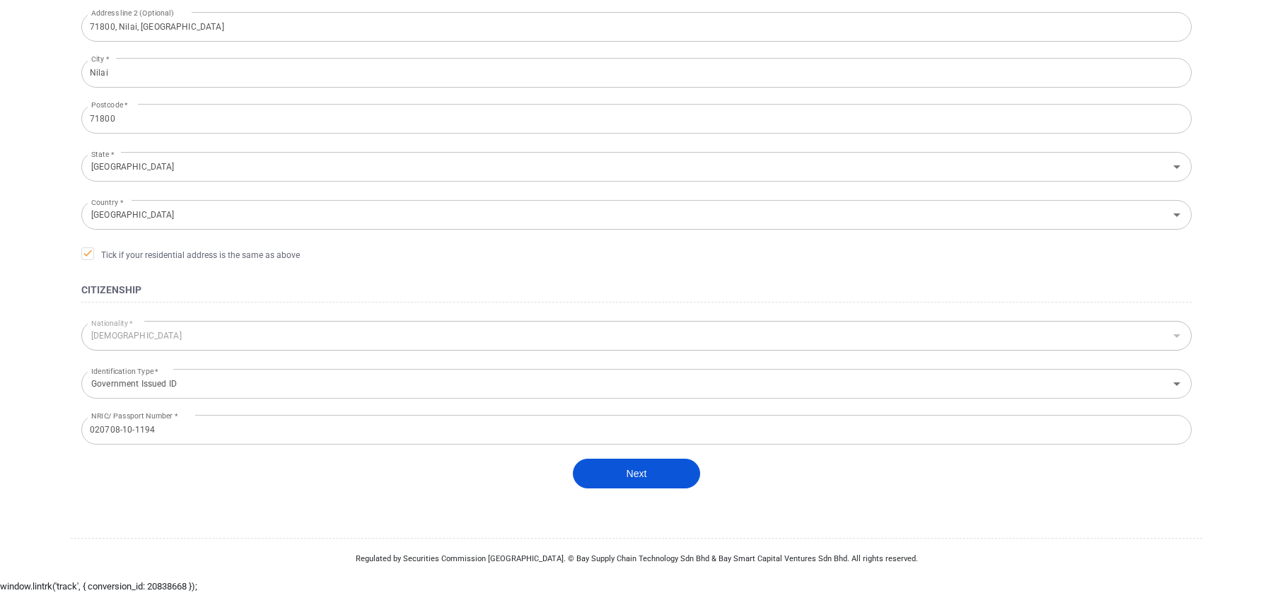
click at [623, 459] on button "Next" at bounding box center [636, 474] width 127 height 30
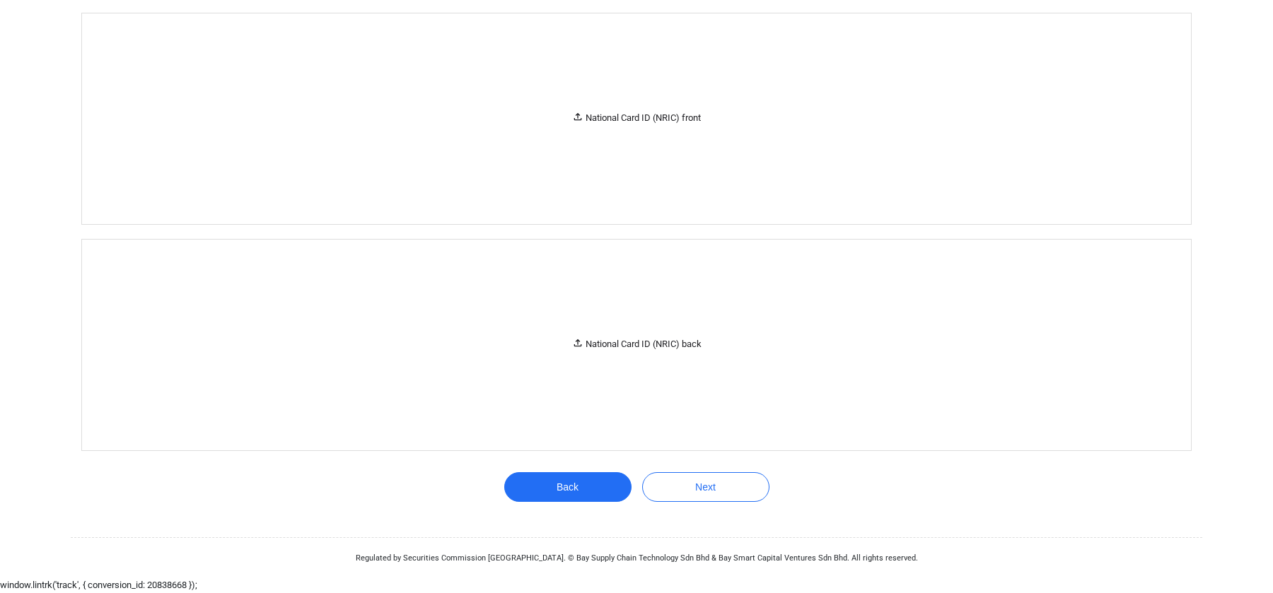
scroll to position [242, 0]
click at [757, 491] on button "Next" at bounding box center [705, 488] width 127 height 30
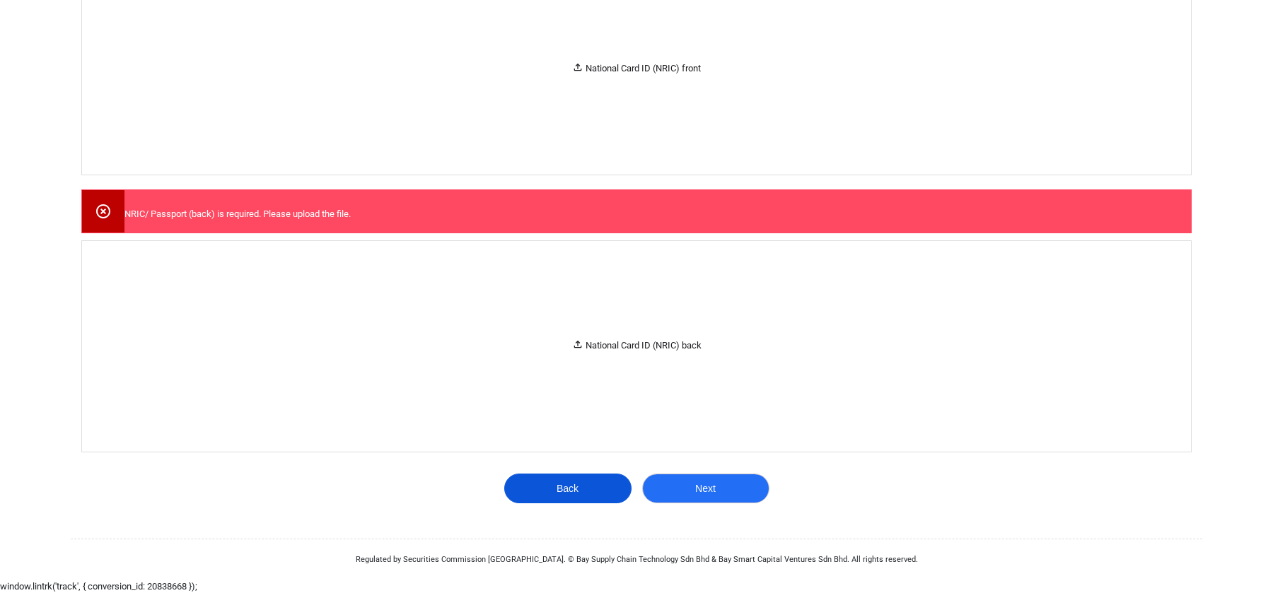
scroll to position [94, 0]
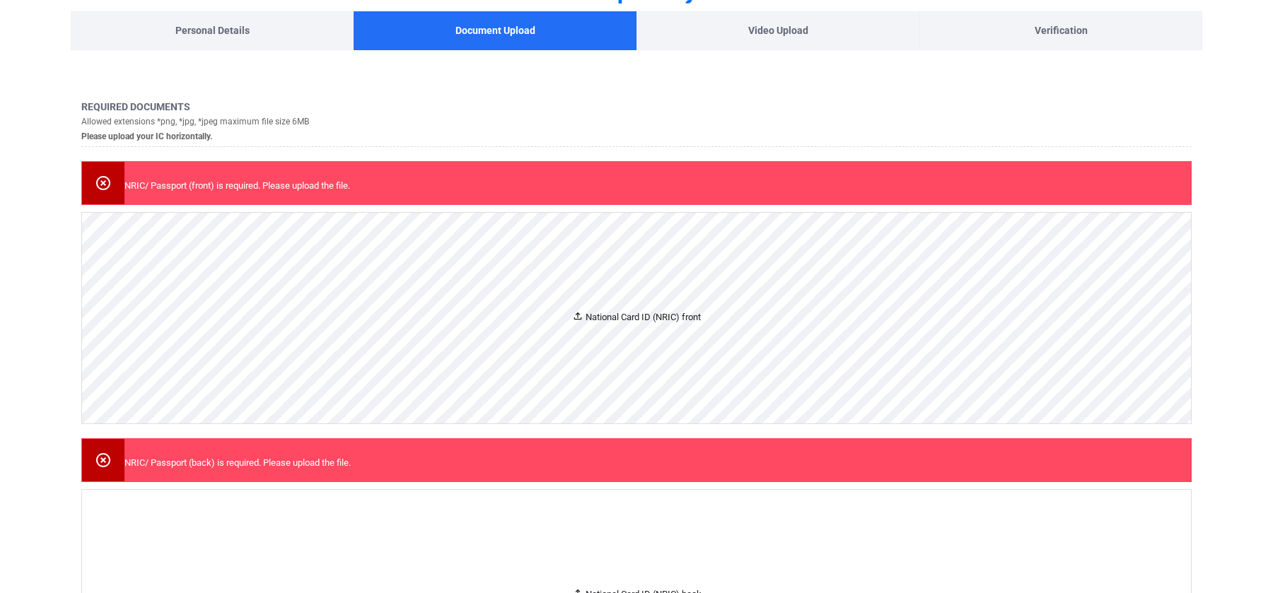
click at [584, 325] on div "National Card ID (NRIC) front" at bounding box center [636, 318] width 1109 height 211
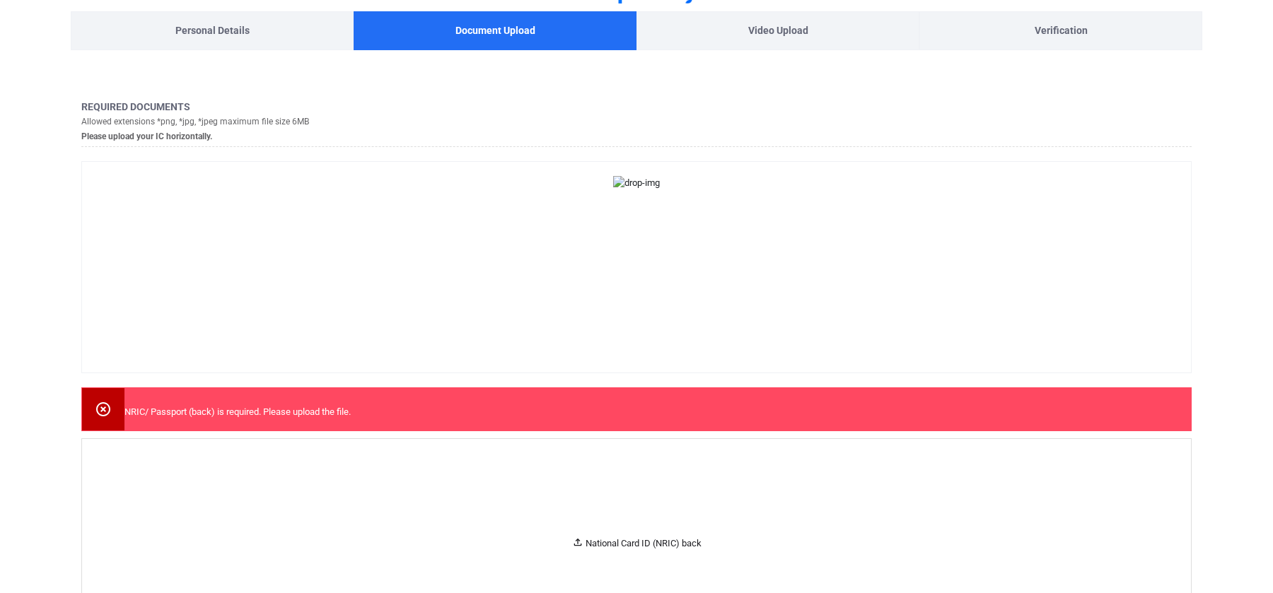
scroll to position [402, 0]
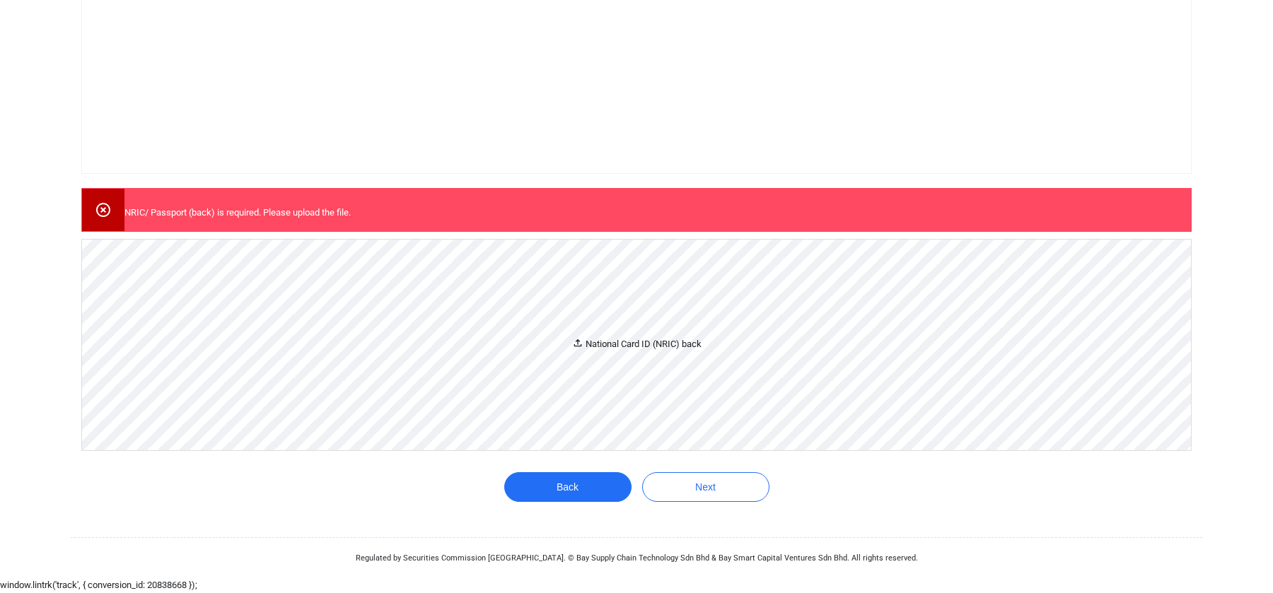
click at [693, 364] on div "National Card ID (NRIC) back" at bounding box center [636, 345] width 1109 height 211
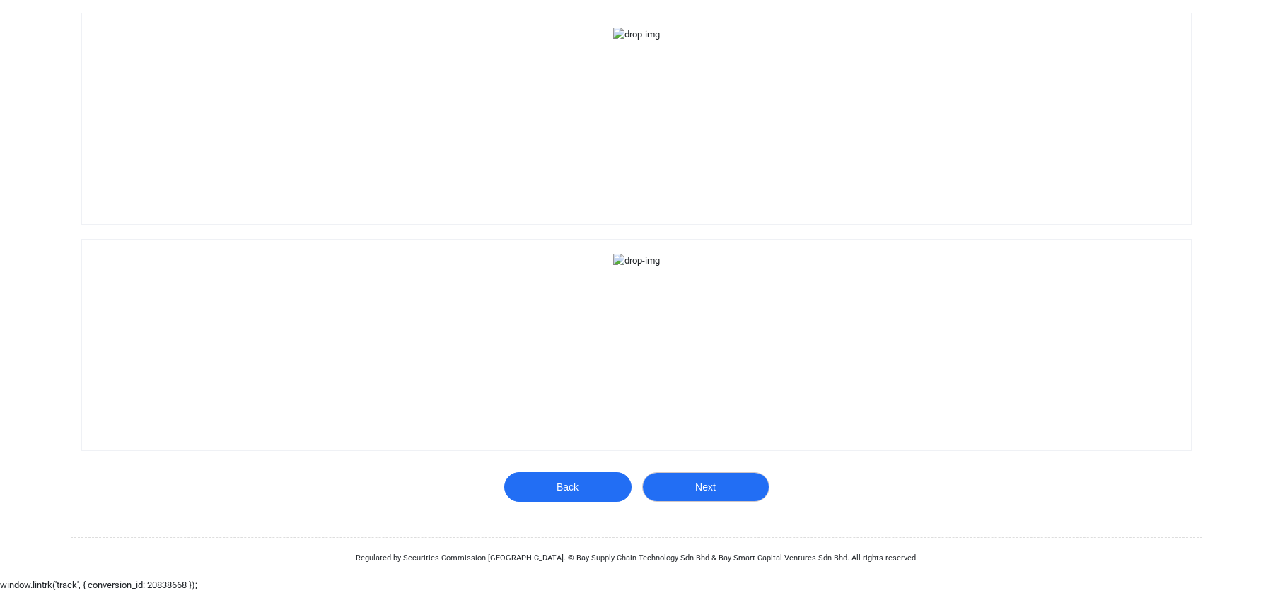
click at [687, 502] on button "Next" at bounding box center [705, 487] width 127 height 30
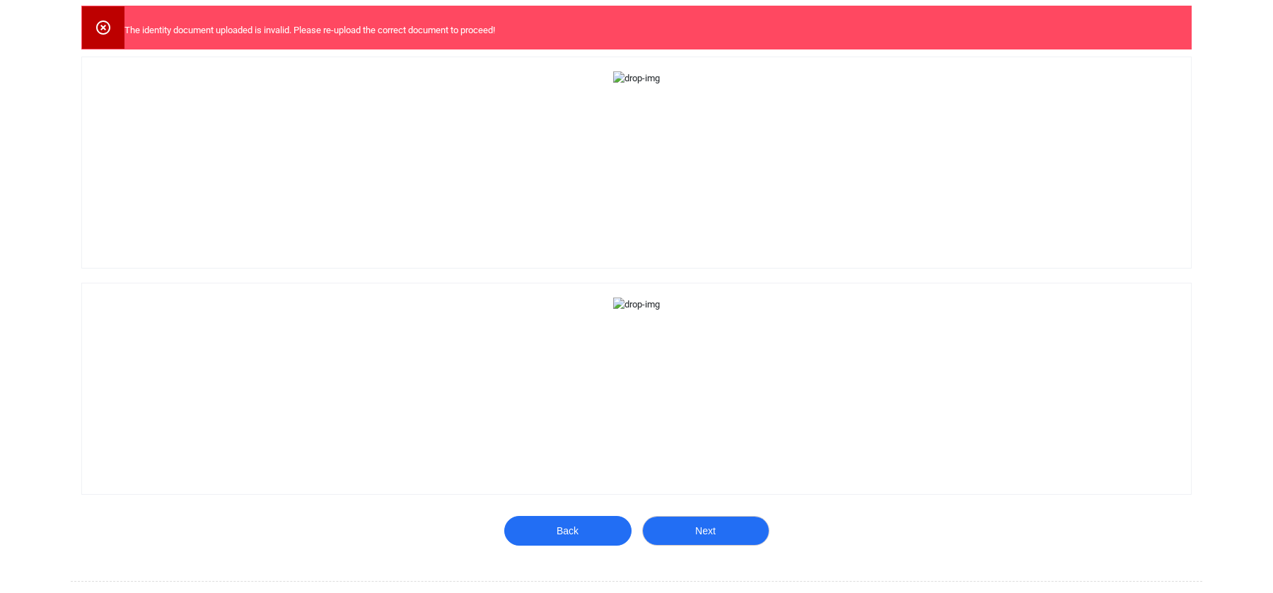
scroll to position [106, 0]
